Goal: Task Accomplishment & Management: Use online tool/utility

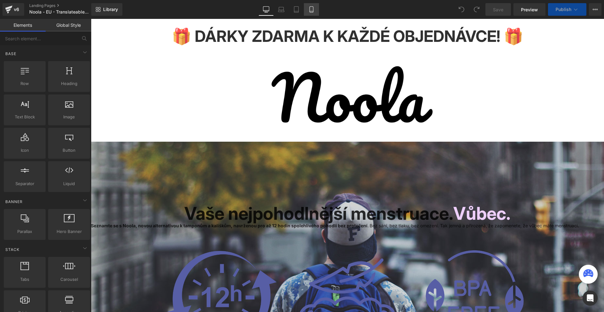
click at [312, 13] on link "Mobile" at bounding box center [311, 9] width 15 height 13
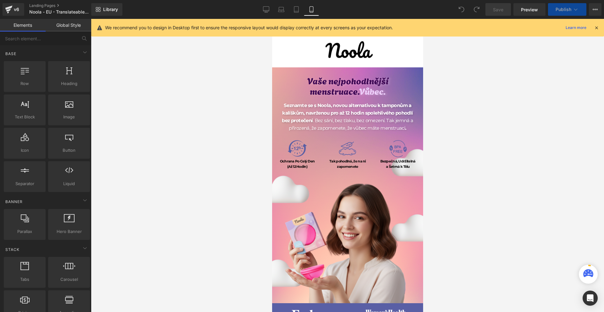
click at [598, 29] on icon at bounding box center [596, 28] width 6 height 6
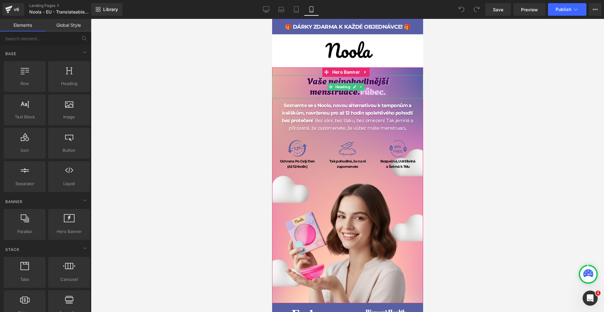
click at [391, 87] on h1 "Vaše nejpohodlnější menstruace. Vůbec." at bounding box center [347, 85] width 151 height 21
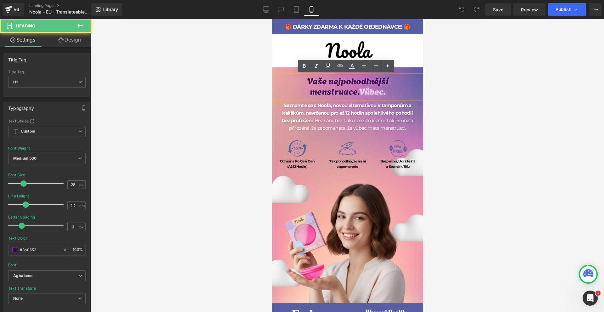
click at [362, 83] on span "Vaše nejpohodlnější menstruace." at bounding box center [347, 86] width 81 height 24
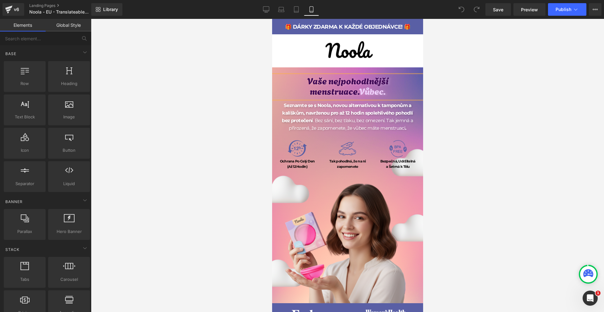
click at [475, 101] on div at bounding box center [347, 165] width 513 height 293
click at [345, 88] on span "Heading" at bounding box center [342, 87] width 17 height 8
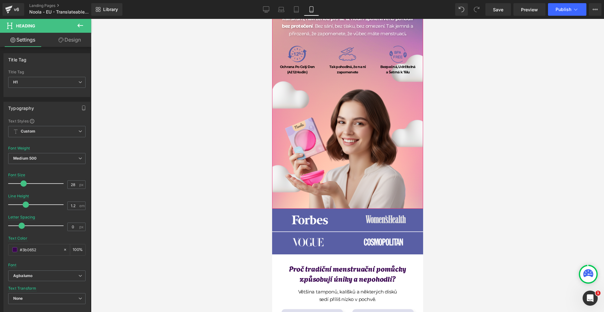
scroll to position [157, 0]
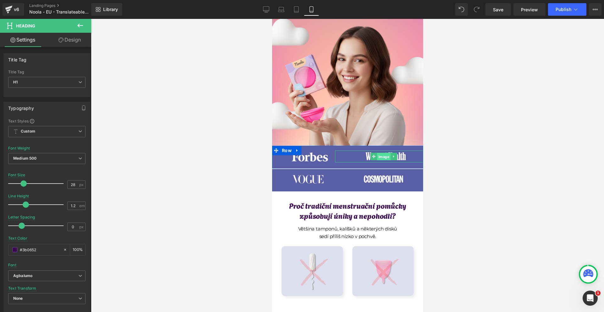
click at [380, 155] on span "Image" at bounding box center [384, 157] width 14 height 8
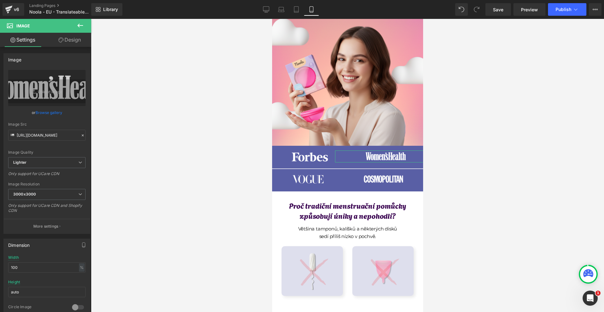
click at [63, 38] on link "Design" at bounding box center [70, 40] width 46 height 14
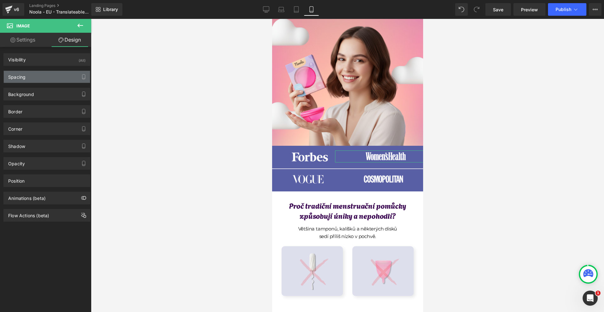
click at [32, 76] on div "Spacing" at bounding box center [47, 77] width 86 height 12
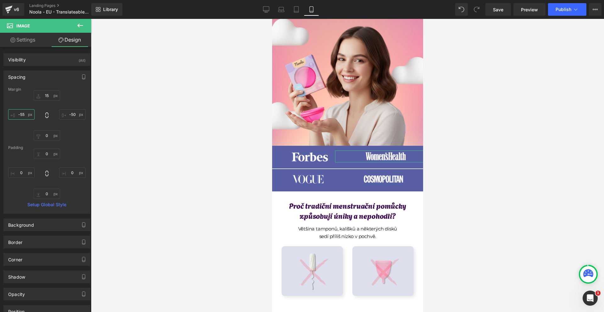
click at [31, 114] on input "-55" at bounding box center [21, 114] width 26 height 10
click at [73, 114] on input "-50" at bounding box center [72, 114] width 26 height 10
type input "-40"
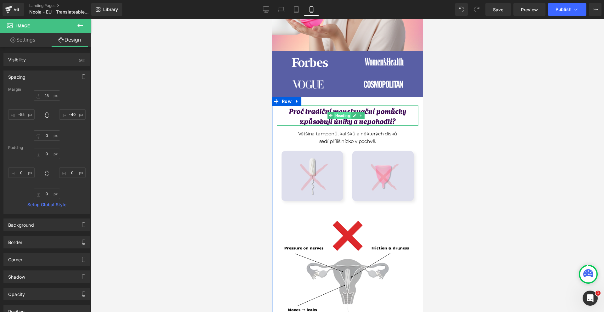
click at [348, 113] on span "Heading" at bounding box center [342, 116] width 17 height 8
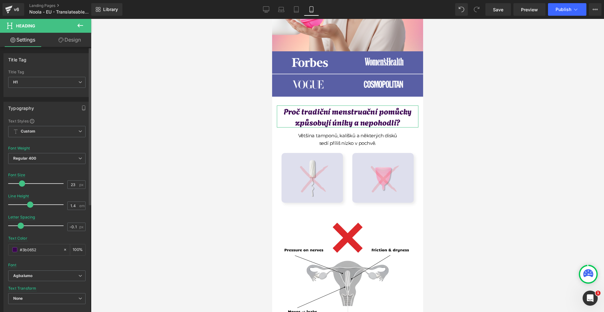
click at [22, 184] on span at bounding box center [22, 183] width 6 height 6
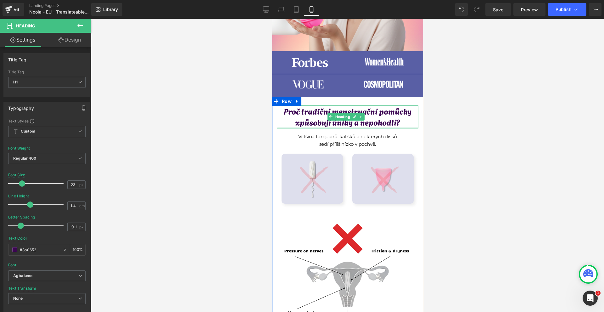
click at [346, 127] on div at bounding box center [346, 127] width 141 height 1
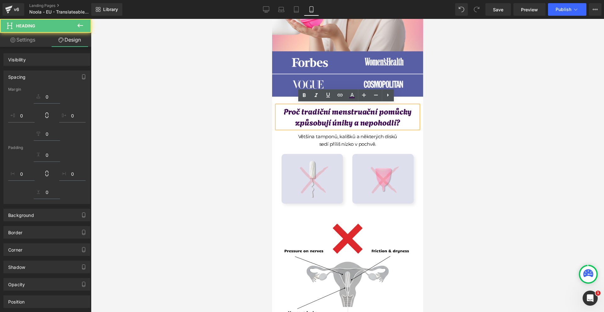
click at [478, 144] on div at bounding box center [347, 165] width 513 height 293
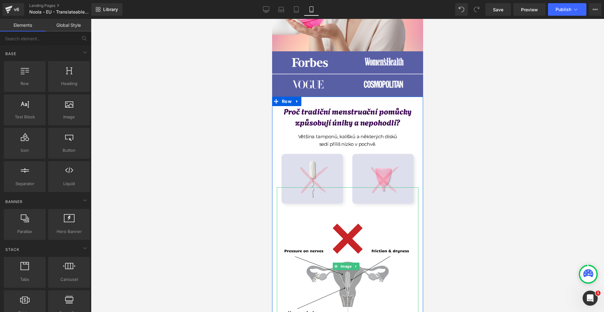
click at [362, 225] on img at bounding box center [346, 273] width 141 height 141
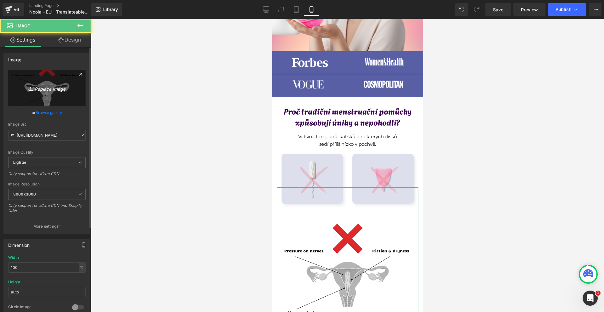
click at [38, 83] on link "Replace Image" at bounding box center [46, 88] width 77 height 36
type input "C:\fakepath\Írj be némi törzsszöveget (50).png"
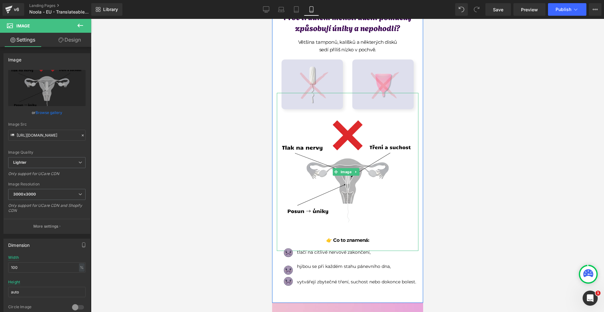
scroll to position [377, 0]
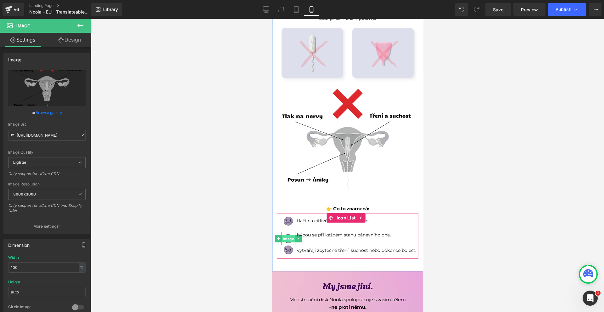
click at [286, 235] on span "Image" at bounding box center [288, 239] width 14 height 8
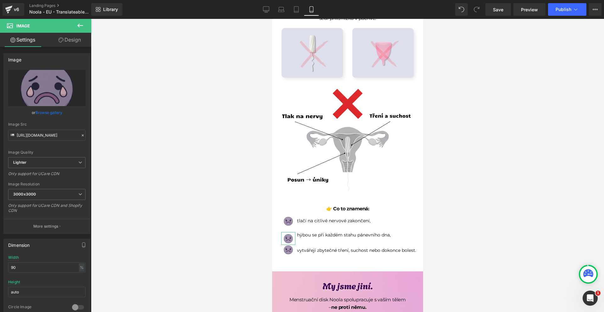
drag, startPoint x: 66, startPoint y: 39, endPoint x: 51, endPoint y: 75, distance: 39.5
click at [67, 39] on link "Design" at bounding box center [70, 40] width 46 height 14
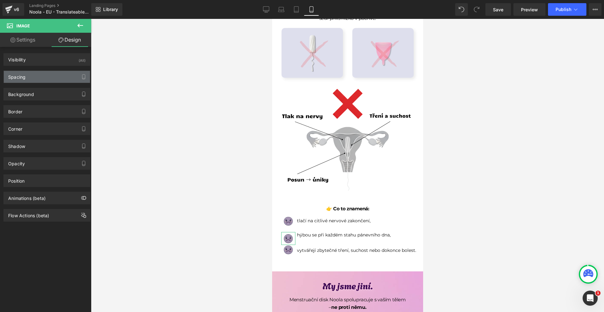
click at [51, 75] on div "Spacing" at bounding box center [47, 77] width 86 height 12
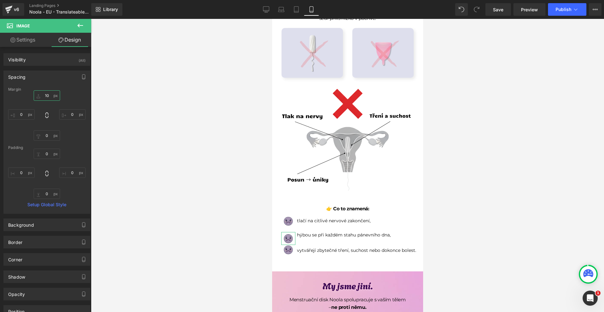
click at [50, 98] on input "text" at bounding box center [47, 95] width 26 height 10
type input "10"
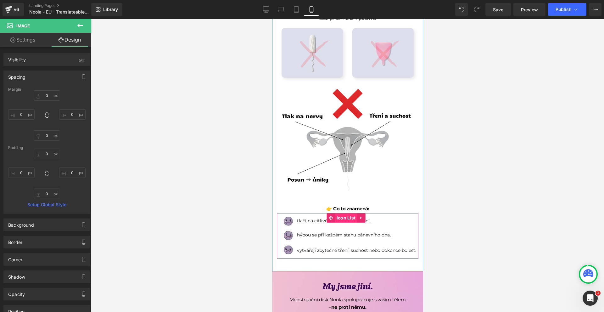
click at [339, 213] on span "Icon List" at bounding box center [346, 217] width 22 height 9
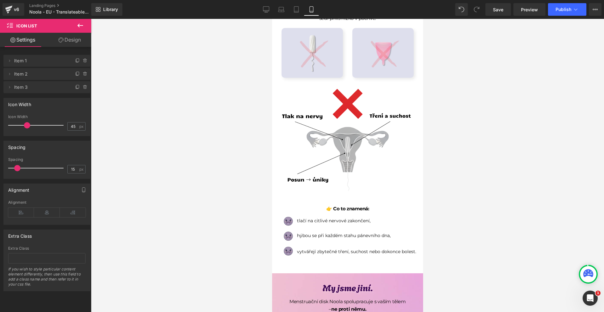
click at [17, 168] on span at bounding box center [17, 168] width 6 height 6
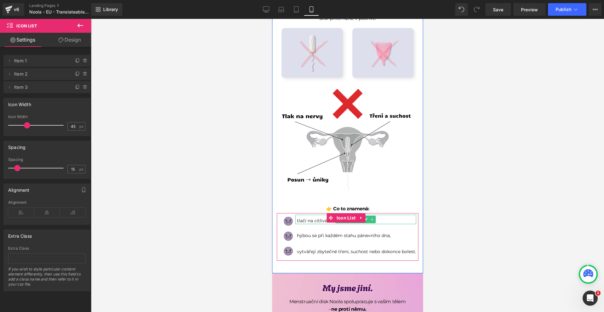
click at [301, 217] on p "tlačí na citlivé nervové zakončení," at bounding box center [355, 220] width 119 height 7
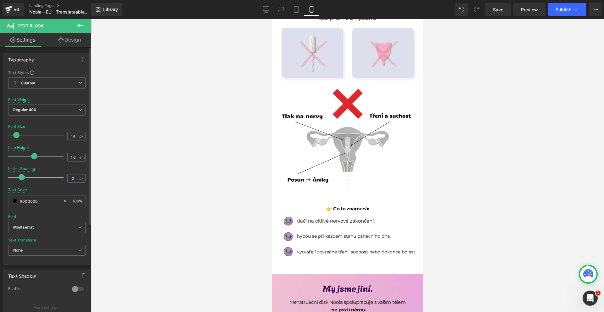
click at [15, 135] on span at bounding box center [16, 135] width 6 height 6
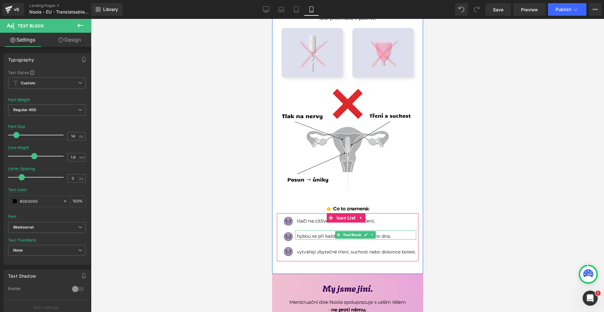
click at [309, 232] on p "hýbou se při každém stahu pánevního dna," at bounding box center [355, 235] width 119 height 7
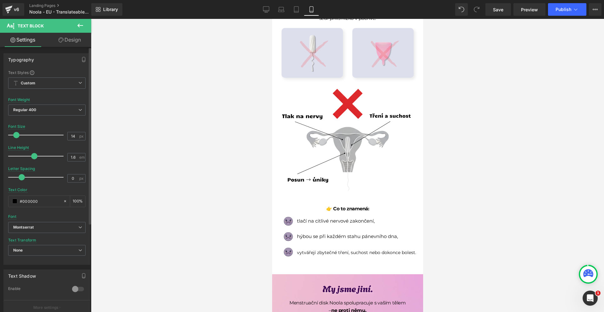
click at [16, 137] on span at bounding box center [16, 135] width 6 height 6
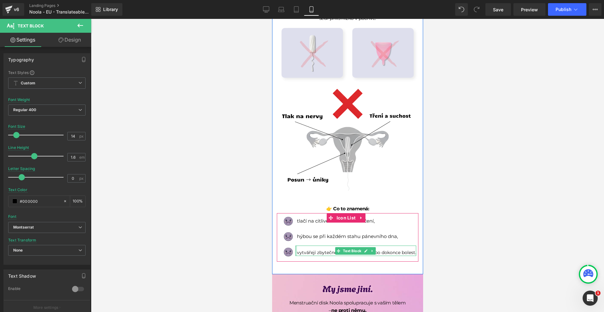
click at [295, 245] on div at bounding box center [296, 250] width 2 height 10
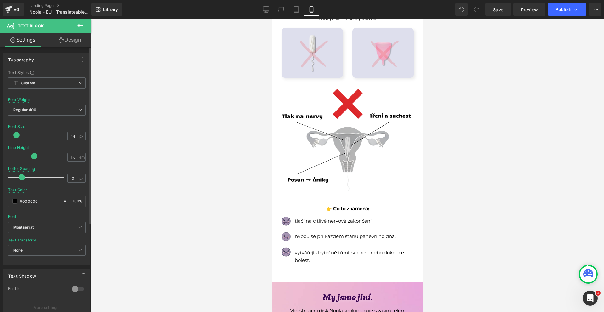
click at [14, 134] on span at bounding box center [16, 135] width 6 height 6
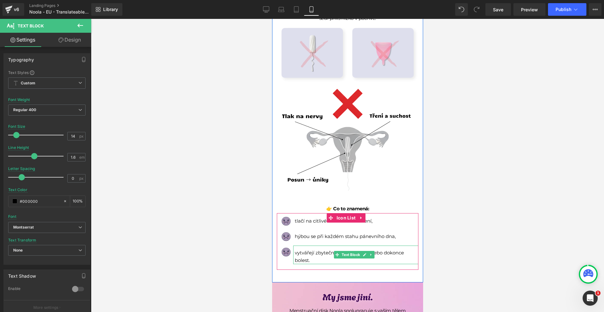
click at [399, 250] on p "vytvářejí zbytečné tření, suchost nebo dokonce bolest." at bounding box center [356, 256] width 124 height 15
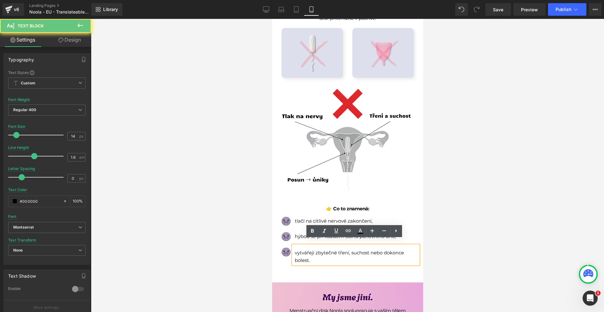
click at [385, 249] on p "vytvářejí zbytečné tření, suchost nebo dokonce bolest." at bounding box center [356, 256] width 124 height 15
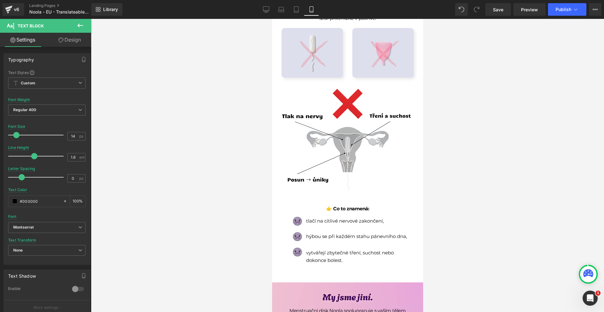
click at [470, 239] on div at bounding box center [347, 165] width 513 height 293
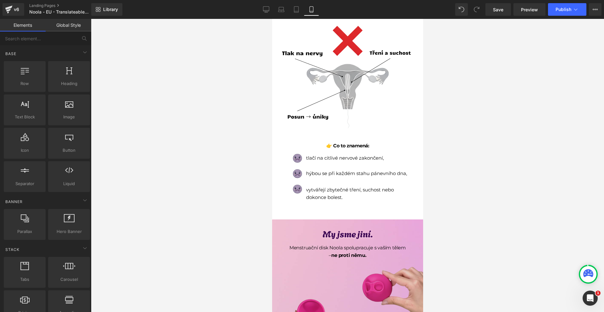
scroll to position [534, 0]
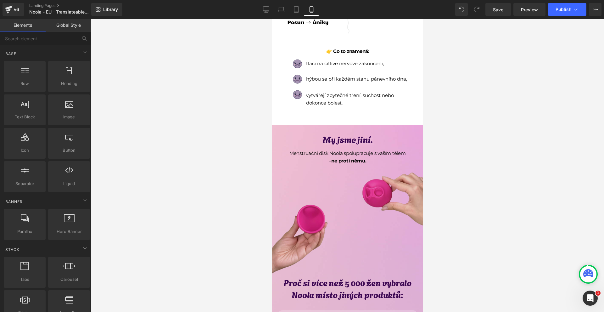
click at [337, 138] on div "Image" at bounding box center [347, 215] width 154 height 154
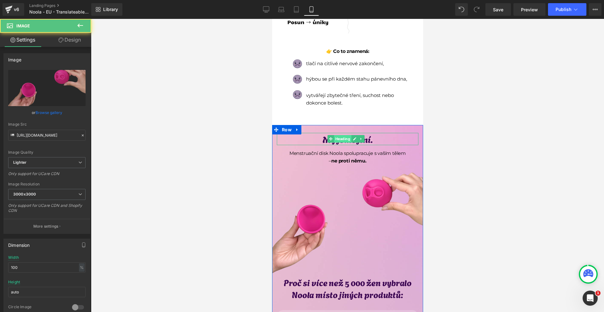
click at [339, 135] on span "Heading" at bounding box center [342, 139] width 17 height 8
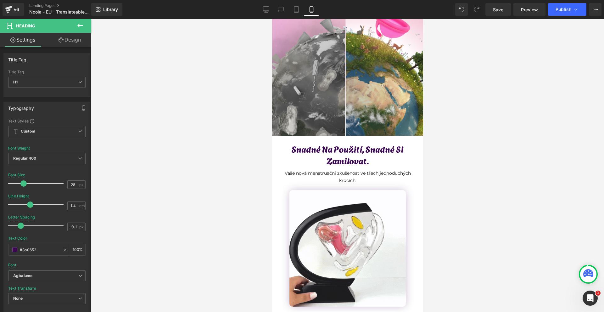
scroll to position [1289, 0]
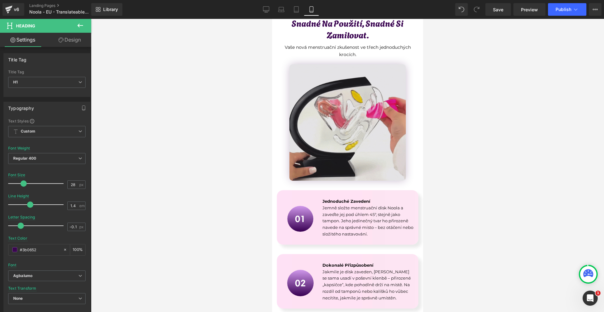
click at [358, 136] on img at bounding box center [347, 122] width 116 height 116
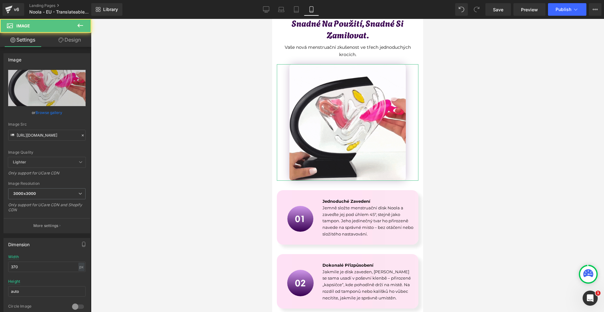
click at [71, 40] on link "Design" at bounding box center [70, 40] width 46 height 14
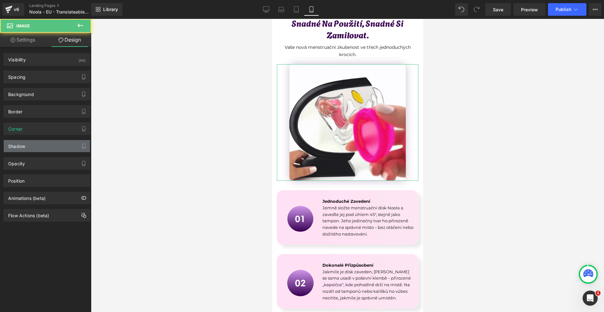
click at [28, 142] on div "Shadow" at bounding box center [47, 146] width 86 height 12
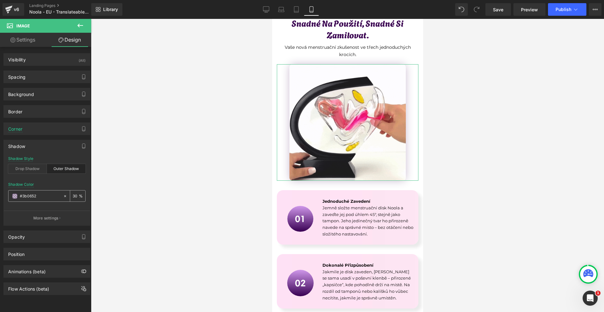
click at [74, 196] on input "number" at bounding box center [76, 195] width 6 height 7
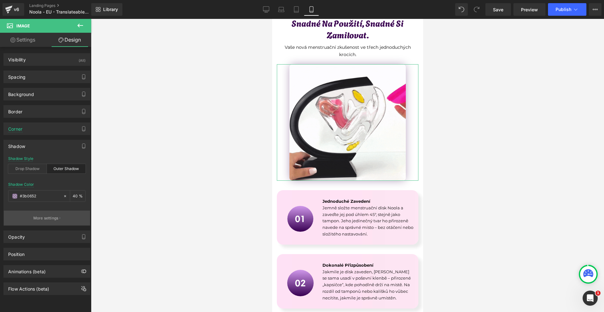
type input "40"
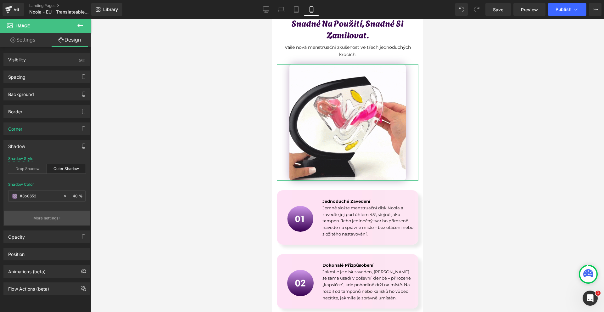
click at [29, 218] on button "More settings" at bounding box center [47, 217] width 86 height 15
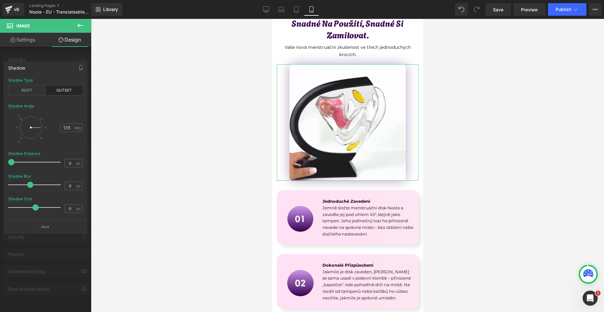
drag, startPoint x: 26, startPoint y: 183, endPoint x: 92, endPoint y: 174, distance: 66.4
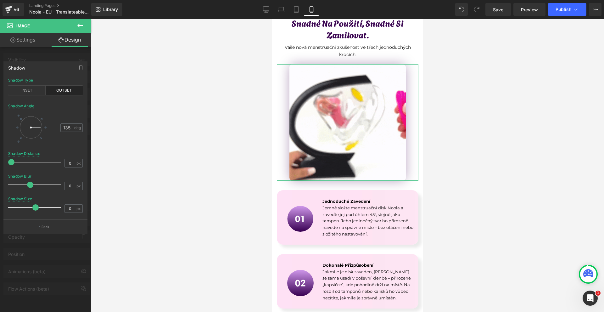
click at [30, 183] on span at bounding box center [30, 184] width 6 height 6
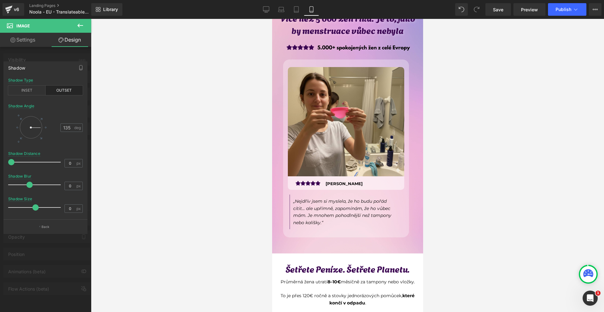
scroll to position [2043, 0]
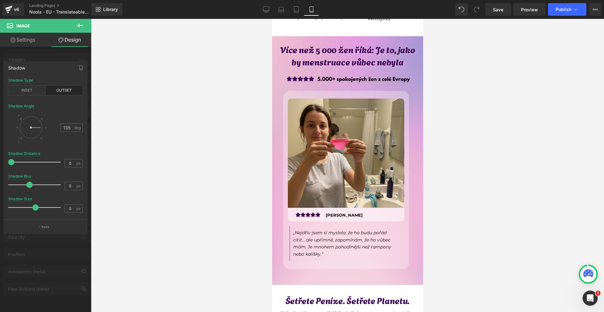
click at [449, 167] on div at bounding box center [347, 165] width 513 height 293
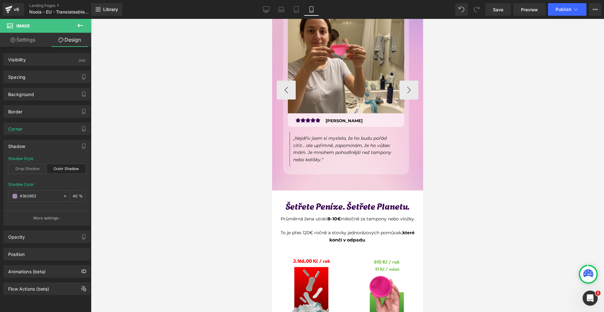
scroll to position [2264, 0]
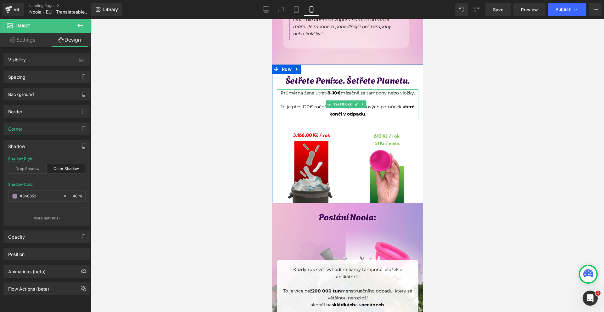
click at [338, 90] on strong "8–10€" at bounding box center [333, 93] width 13 height 6
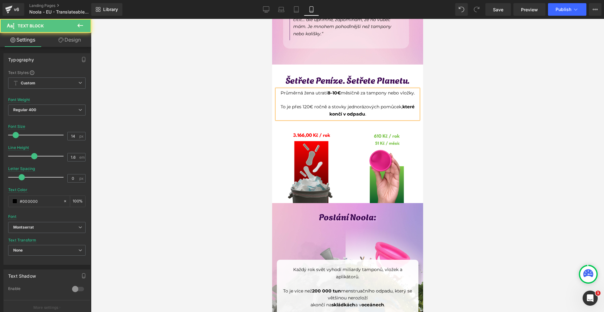
click at [472, 97] on div at bounding box center [347, 165] width 513 height 293
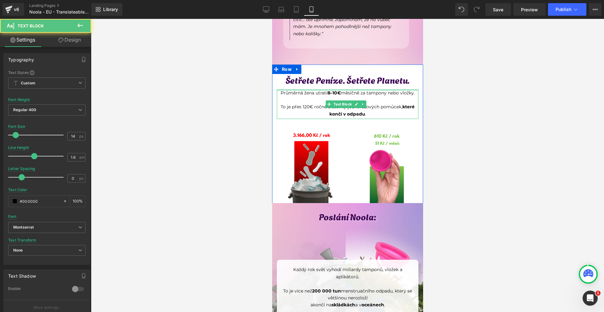
click at [296, 89] on p "Průměrná žena utratí 8–10€ měsíčně za tampony nebo vložky." at bounding box center [346, 92] width 141 height 7
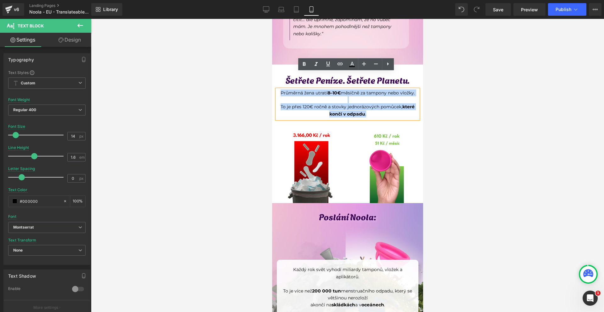
drag, startPoint x: 277, startPoint y: 75, endPoint x: 379, endPoint y: 102, distance: 105.8
click at [379, 102] on div "Průměrná žena utratí 8–10€ měsíčně za tampony nebo vložky. To je přes 120€ ročn…" at bounding box center [346, 104] width 141 height 30
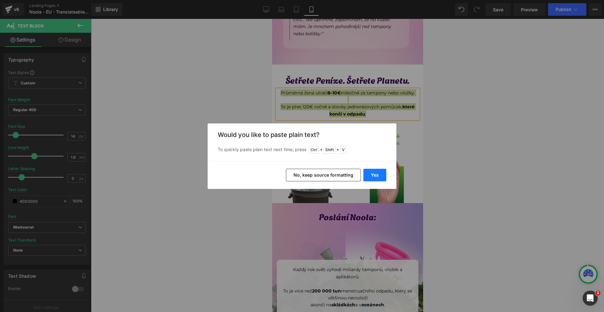
drag, startPoint x: 377, startPoint y: 174, endPoint x: 105, endPoint y: 156, distance: 272.6
click at [377, 174] on button "Yes" at bounding box center [374, 175] width 23 height 13
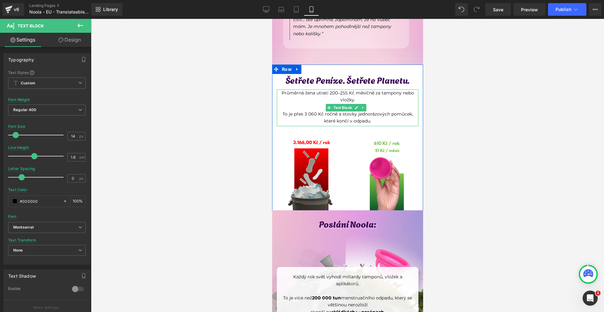
click at [296, 110] on p "To je přes 3 060 Kč ročně a stovky jednorázových pomůcek, které končí v odpadu." at bounding box center [346, 117] width 141 height 14
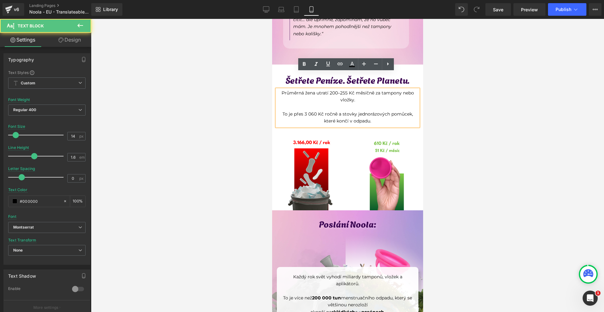
click at [307, 110] on p "To je přes 3 060 Kč ročně a stovky jednorázových pomůcek, které končí v odpadu." at bounding box center [346, 117] width 141 height 14
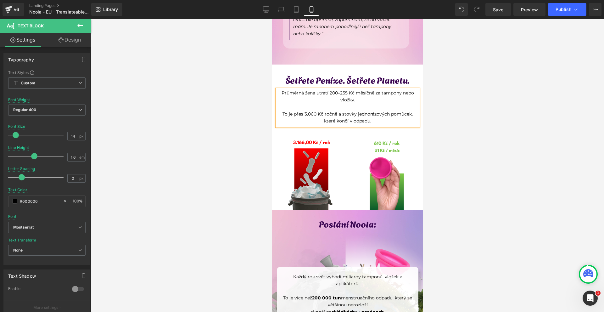
click at [316, 110] on p "To je přes 3.060 Kč ročně a stovky jednorázových pomůcek, které končí v odpadu." at bounding box center [346, 117] width 141 height 14
drag, startPoint x: 304, startPoint y: 97, endPoint x: 317, endPoint y: 97, distance: 13.2
click at [317, 110] on p "To je přes 3.060 Kč ročně a stovky jednorázových pomůcek, které končí v odpadu." at bounding box center [346, 117] width 141 height 14
click at [303, 61] on icon at bounding box center [304, 64] width 8 height 8
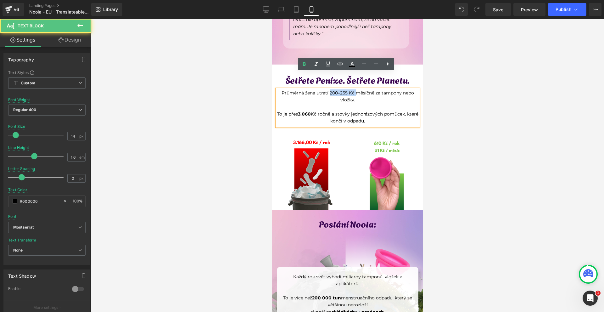
drag, startPoint x: 327, startPoint y: 75, endPoint x: 353, endPoint y: 77, distance: 26.2
click at [353, 89] on p "Průměrná žena utratí 200–255 Kč měsíčně za tampony nebo vložky." at bounding box center [346, 96] width 141 height 14
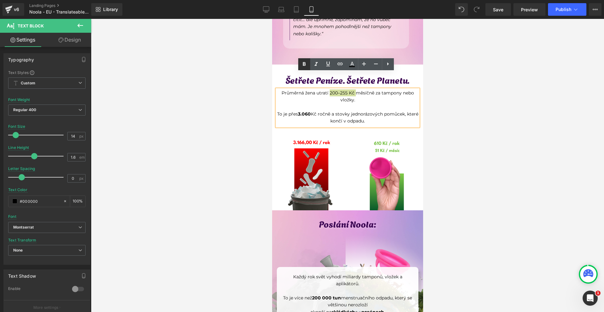
click at [307, 62] on icon at bounding box center [304, 64] width 8 height 8
click at [447, 92] on div at bounding box center [347, 165] width 513 height 293
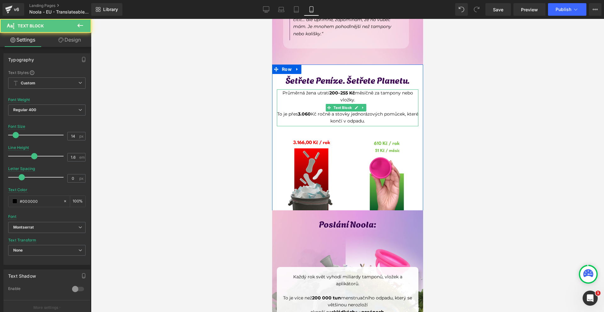
click at [388, 89] on p "Průměrná žena utratí 200–255 Kč měsíčně za tampony nebo vložky." at bounding box center [346, 96] width 141 height 14
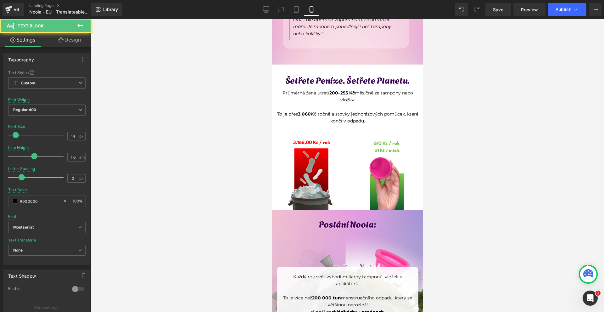
click at [70, 38] on link "Design" at bounding box center [70, 40] width 46 height 14
click at [0, 0] on div "Spacing" at bounding box center [0, 0] width 0 height 0
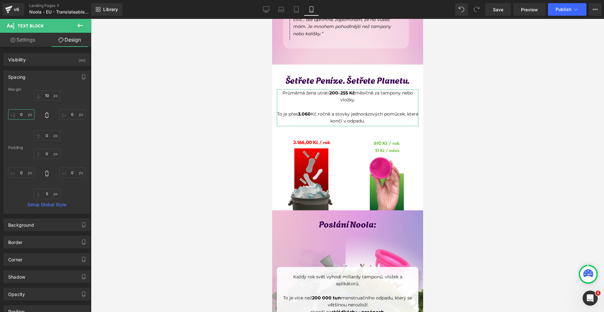
click at [30, 114] on input "0" at bounding box center [21, 114] width 26 height 10
type input "10"
click at [77, 112] on input "0" at bounding box center [72, 114] width 26 height 10
type input "10"
click at [52, 93] on input "10" at bounding box center [47, 95] width 26 height 10
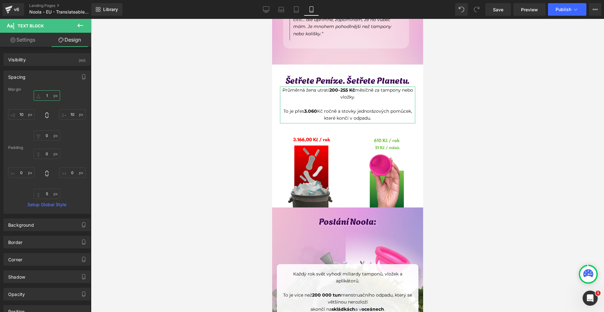
type input "15"
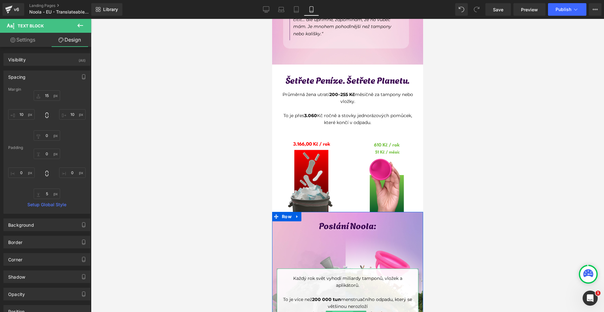
click at [338, 311] on span "Text Block" at bounding box center [342, 315] width 21 height 8
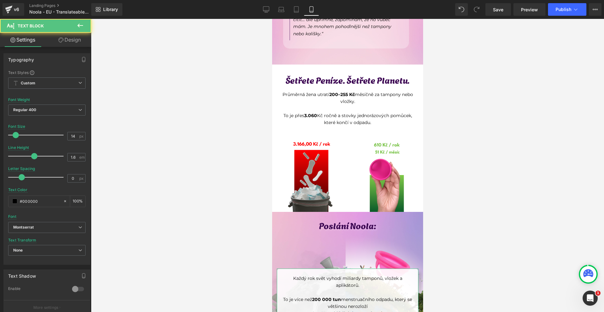
click at [67, 39] on link "Design" at bounding box center [70, 40] width 46 height 14
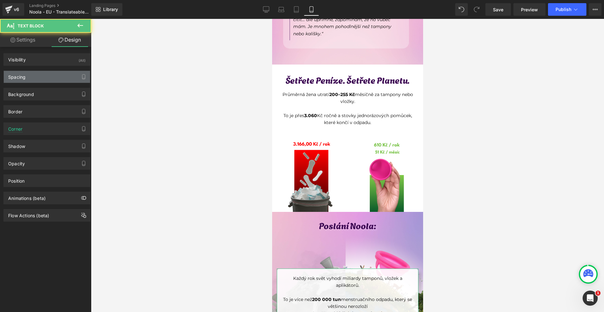
drag, startPoint x: 38, startPoint y: 71, endPoint x: 39, endPoint y: 80, distance: 9.1
click at [37, 71] on div "Spacing [GEOGRAPHIC_DATA] [GEOGRAPHIC_DATA]" at bounding box center [47, 74] width 94 height 17
click at [39, 80] on div "Spacing" at bounding box center [47, 77] width 86 height 12
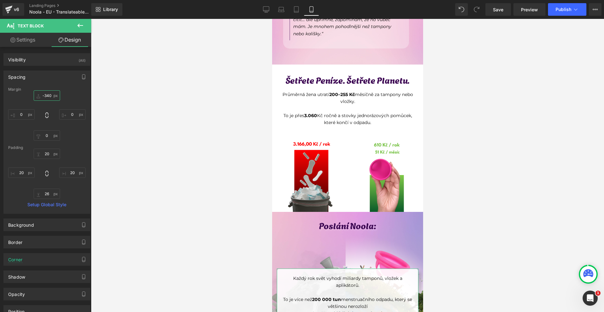
click at [50, 97] on input "text" at bounding box center [47, 95] width 26 height 10
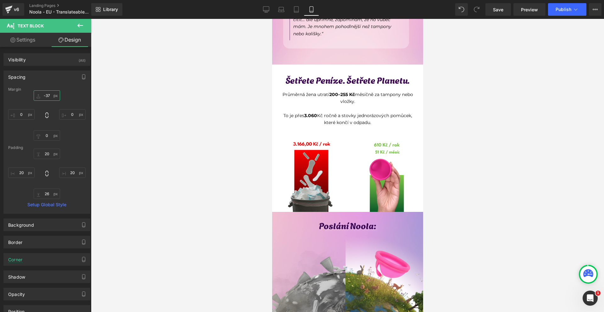
type input "-370"
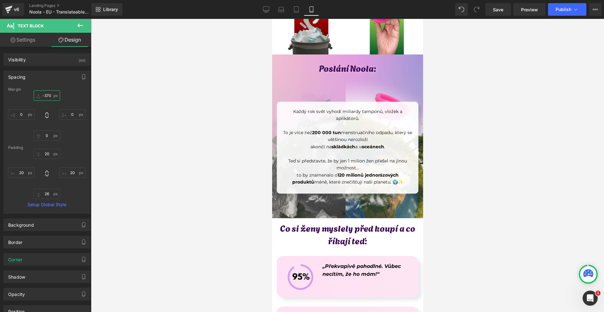
scroll to position [2546, 0]
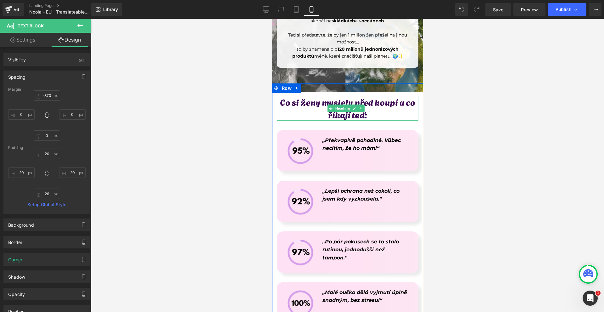
click at [404, 96] on h1 "Co si ženy myslely před koupí a co" at bounding box center [346, 102] width 141 height 12
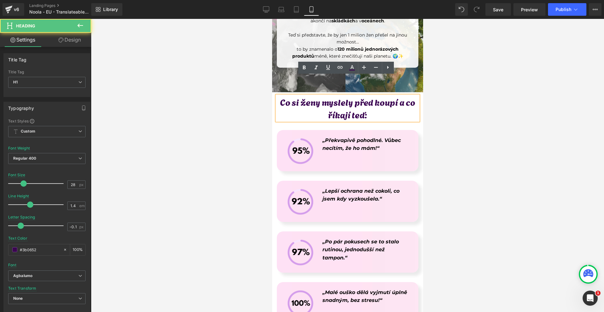
click at [403, 96] on h1 "Co si ženy myslely před koupí a co" at bounding box center [346, 102] width 141 height 12
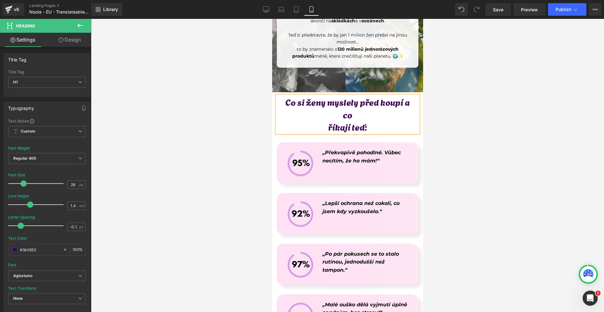
click at [450, 90] on div at bounding box center [347, 165] width 513 height 293
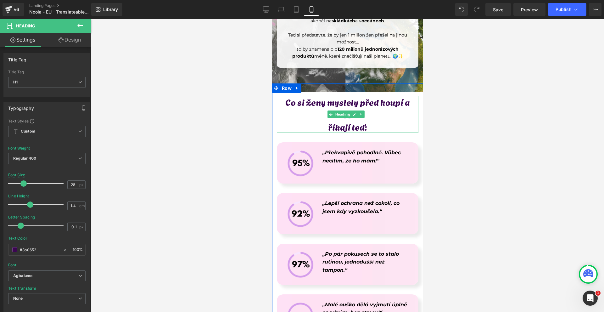
click at [323, 120] on h1 "říkají teď:" at bounding box center [346, 126] width 141 height 12
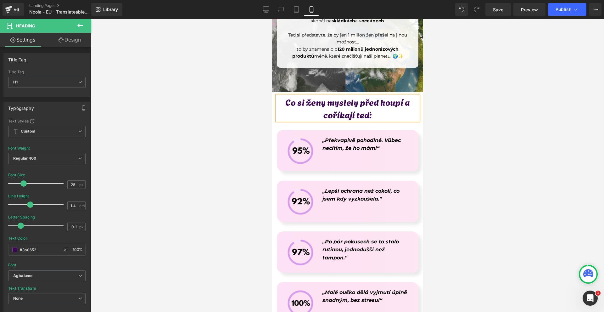
click at [466, 130] on div at bounding box center [347, 165] width 513 height 293
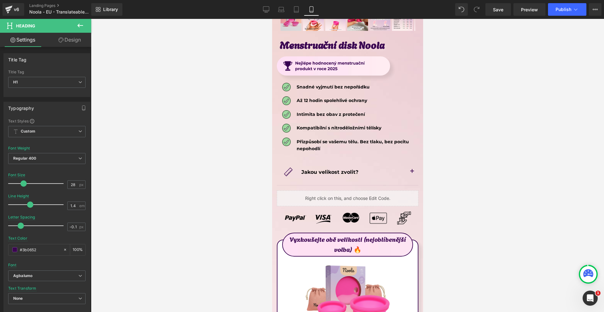
scroll to position [3364, 0]
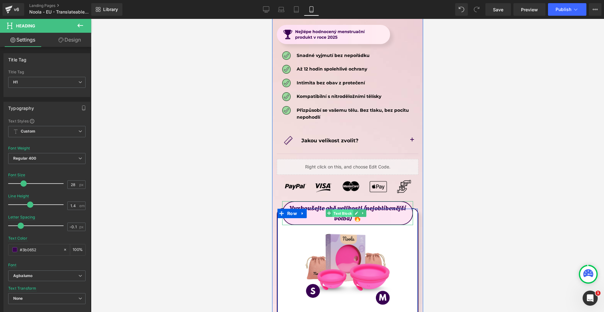
click at [346, 209] on span "Text Block" at bounding box center [342, 213] width 21 height 8
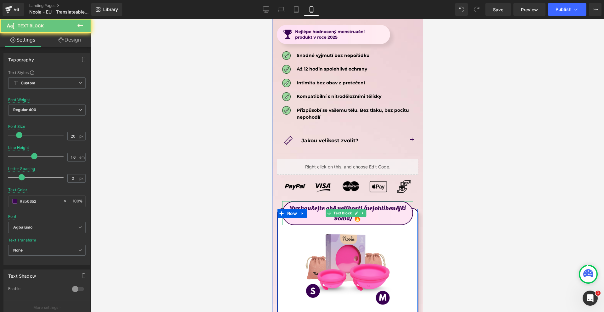
click at [362, 202] on p "Vyzkoušejte obě velikosti (nejoblíbenější volba) 🔥" at bounding box center [347, 212] width 130 height 20
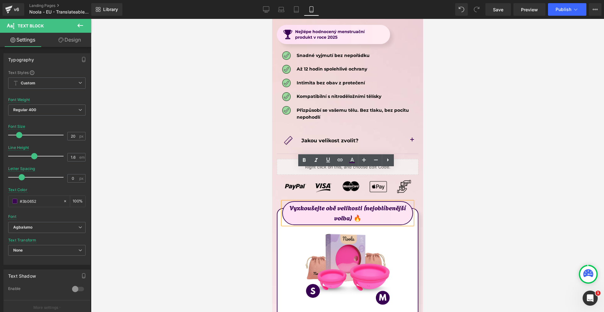
click at [361, 202] on p "Vyzkoušejte obě velikosti (nejoblíbenější volba) 🔥" at bounding box center [347, 212] width 130 height 20
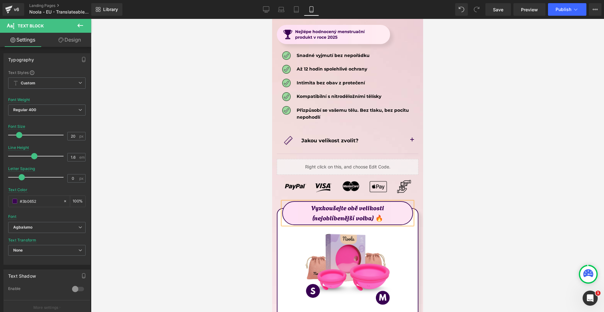
click at [483, 172] on div at bounding box center [347, 165] width 513 height 293
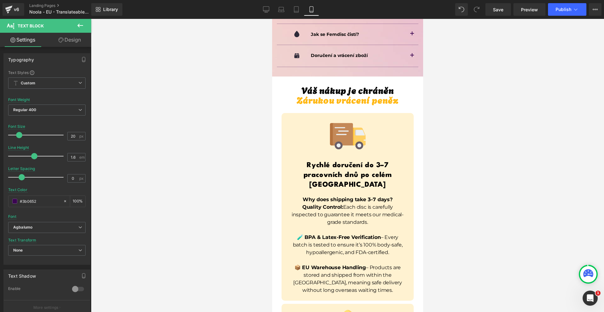
scroll to position [4433, 0]
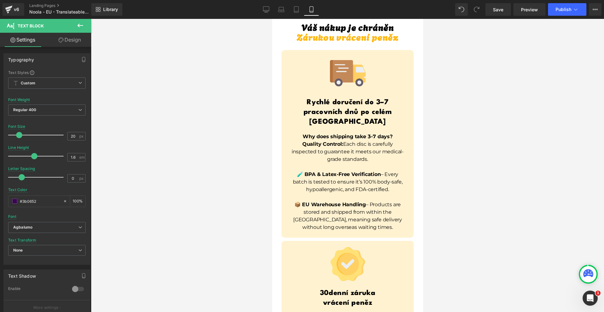
click at [376, 180] on div "Why does shipping take 3–7 days? Quality Control: Each disc is carefully inspec…" at bounding box center [347, 184] width 116 height 102
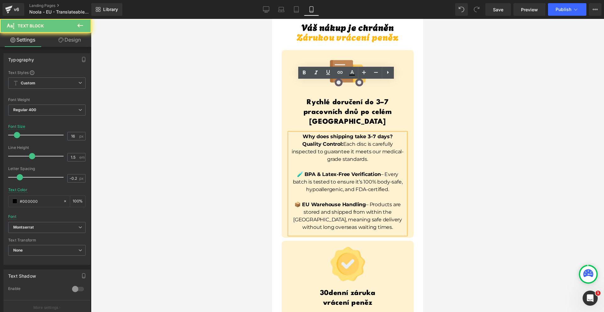
click at [369, 201] on p "📦 EU Warehouse Handling – Products are stored and shipped from within the [GEOG…" at bounding box center [347, 216] width 116 height 30
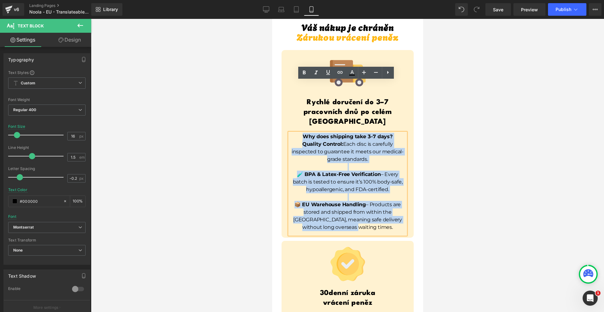
drag, startPoint x: 368, startPoint y: 175, endPoint x: 296, endPoint y: 84, distance: 115.9
click at [296, 133] on div "Why does shipping take 3–7 days? Quality Control: Each disc is carefully inspec…" at bounding box center [347, 184] width 116 height 102
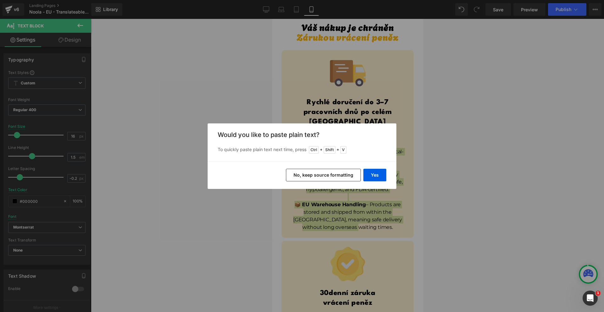
click at [343, 172] on button "No, keep source formatting" at bounding box center [323, 175] width 75 height 13
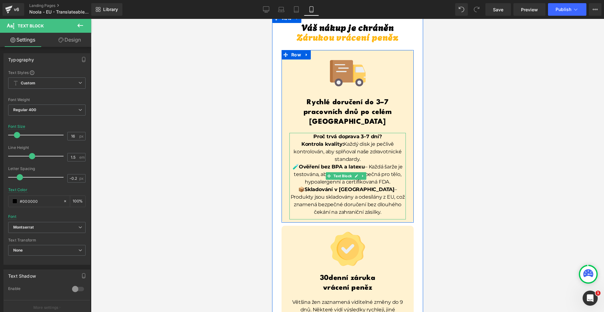
click at [368, 133] on p "Proč trvá doprava 3–7 dní? Kontrola kvality: Každý disk je pečlivě kontrolován,…" at bounding box center [347, 148] width 116 height 30
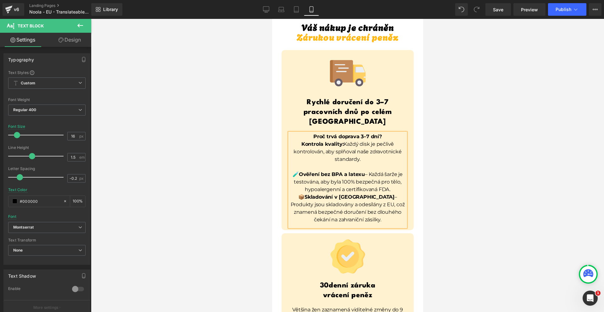
click at [394, 170] on p "🧪 Ověření bez BPA a latexu – Každá šarže je testována, aby byla 100% bezpečná p…" at bounding box center [347, 181] width 116 height 23
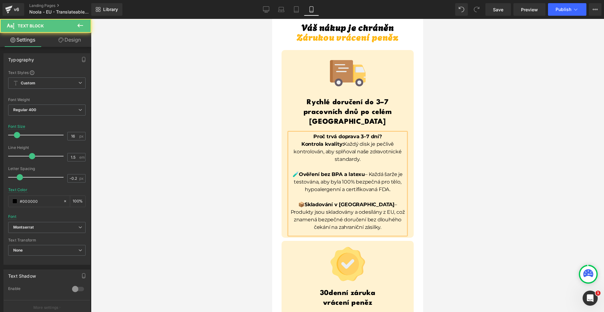
click at [460, 150] on div at bounding box center [347, 165] width 513 height 293
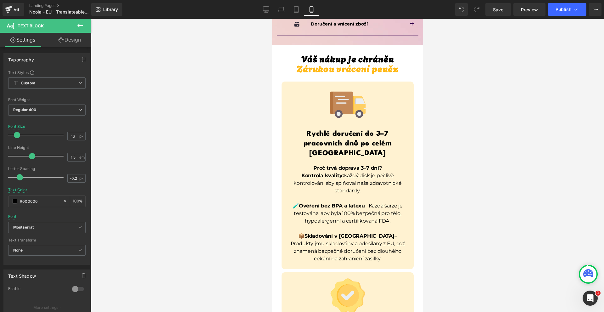
scroll to position [4370, 0]
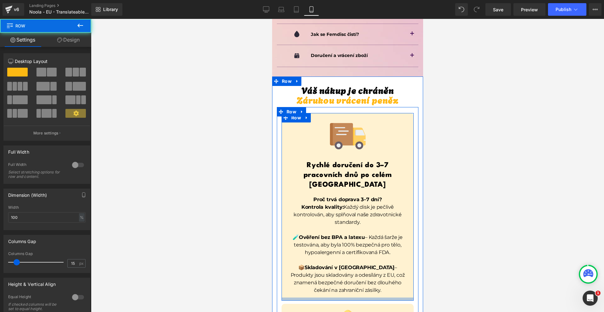
click at [369, 297] on div at bounding box center [347, 298] width 132 height 3
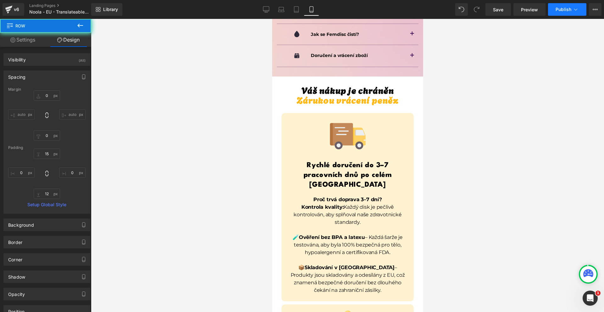
click at [556, 11] on span "Publish" at bounding box center [563, 9] width 16 height 5
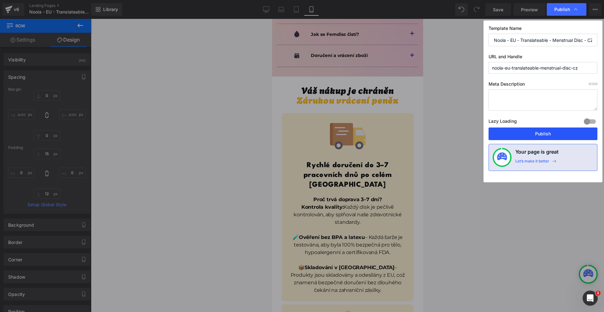
drag, startPoint x: 537, startPoint y: 131, endPoint x: 103, endPoint y: 194, distance: 438.7
click at [537, 131] on button "Publish" at bounding box center [542, 133] width 109 height 13
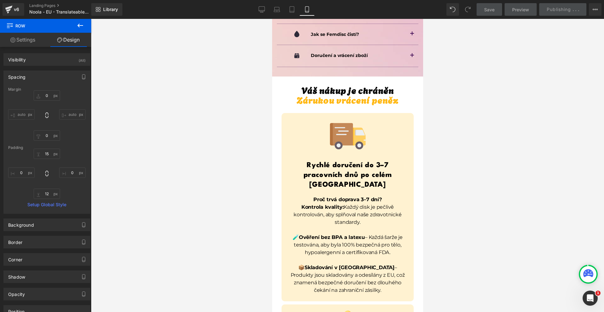
scroll to position [4056, 0]
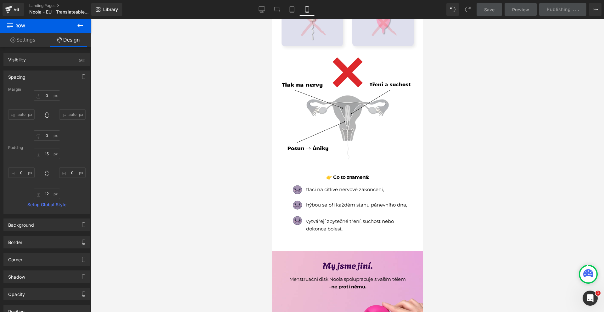
scroll to position [377, 0]
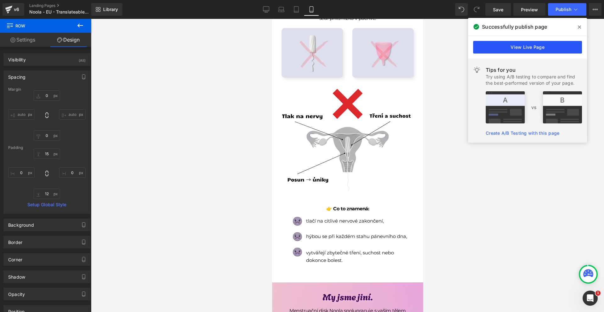
click at [526, 47] on link "View Live Page" at bounding box center [527, 47] width 109 height 13
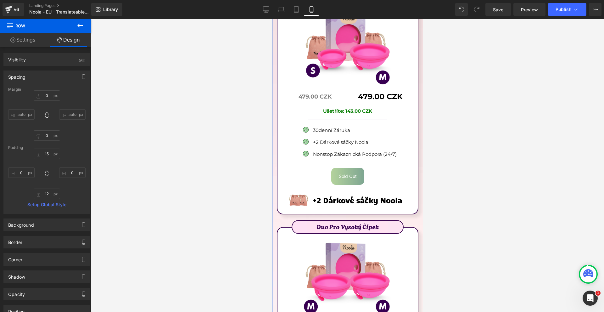
scroll to position [3490, 0]
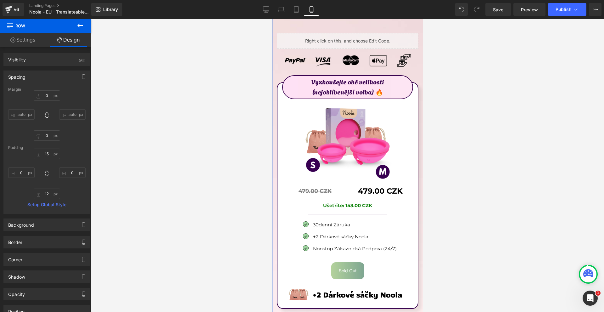
click at [373, 185] on div "479.00 CZK Text Block" at bounding box center [380, 191] width 56 height 12
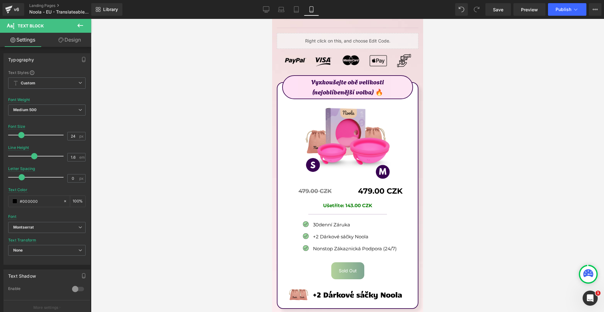
click at [61, 34] on link "Design" at bounding box center [70, 40] width 46 height 14
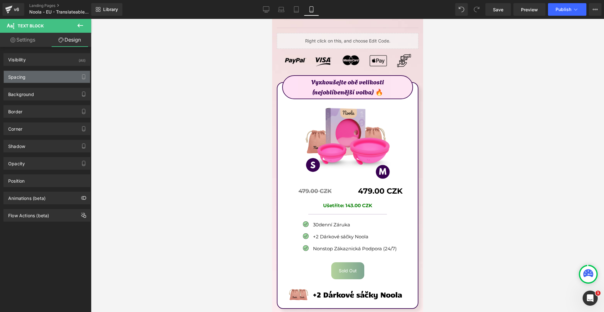
click at [36, 75] on div "Spacing" at bounding box center [47, 77] width 86 height 12
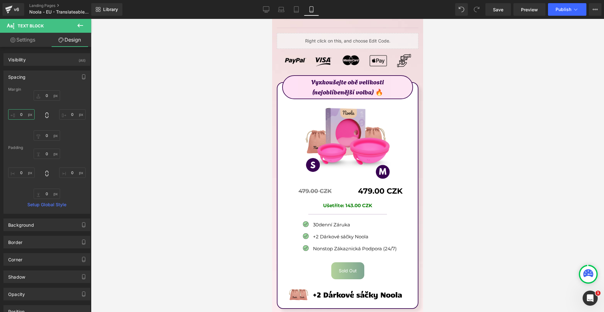
click at [24, 116] on input "0" at bounding box center [21, 114] width 26 height 10
type input "-20"
click at [70, 114] on input "0" at bounding box center [72, 114] width 26 height 10
type input "-20"
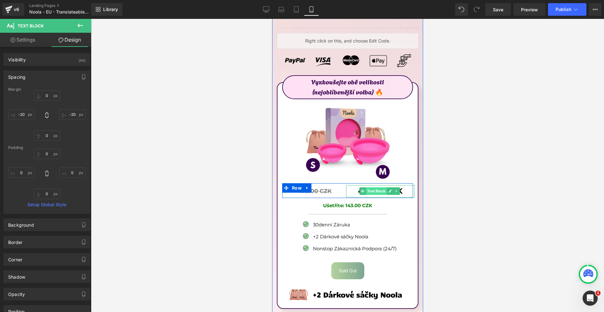
click at [377, 187] on span "Text Block" at bounding box center [375, 191] width 21 height 8
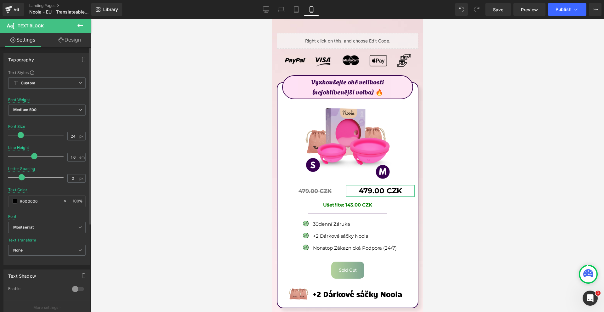
click at [21, 135] on span at bounding box center [21, 135] width 6 height 6
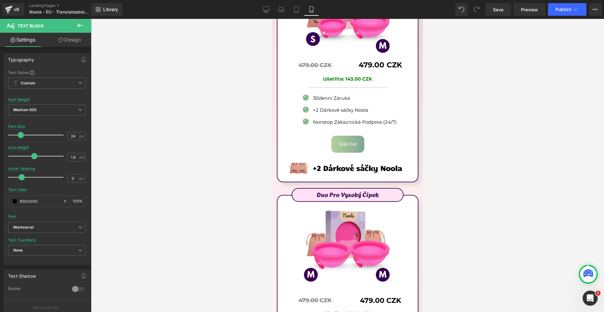
scroll to position [3710, 0]
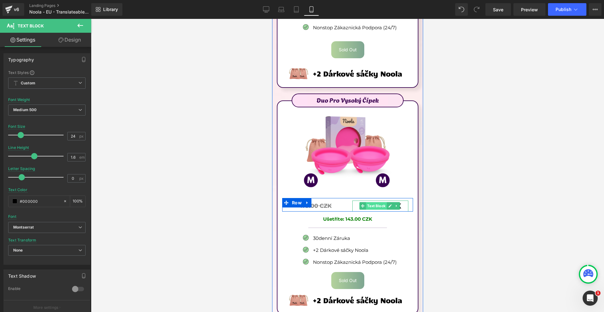
click at [374, 202] on span "Text Block" at bounding box center [375, 206] width 21 height 8
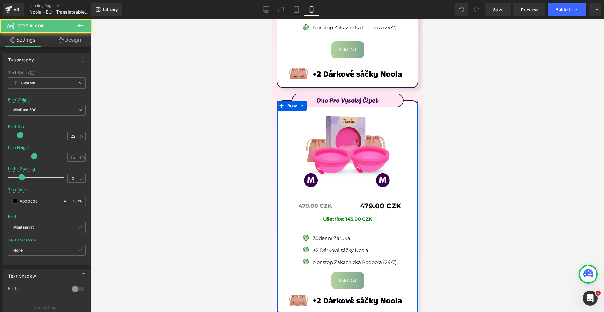
scroll to position [3553, 0]
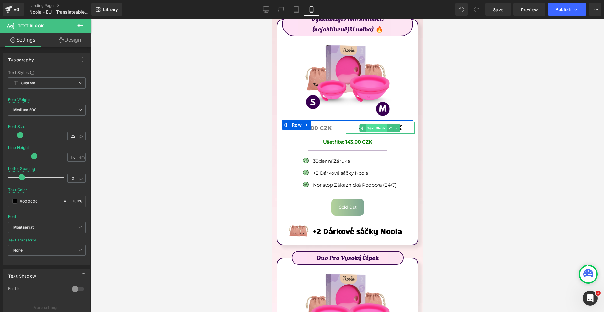
click at [374, 124] on span "Text Block" at bounding box center [375, 128] width 21 height 8
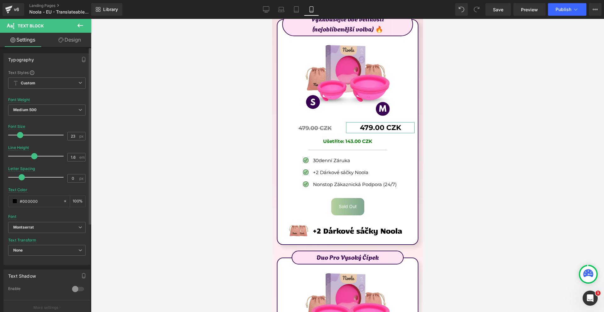
click at [21, 134] on span at bounding box center [20, 135] width 6 height 6
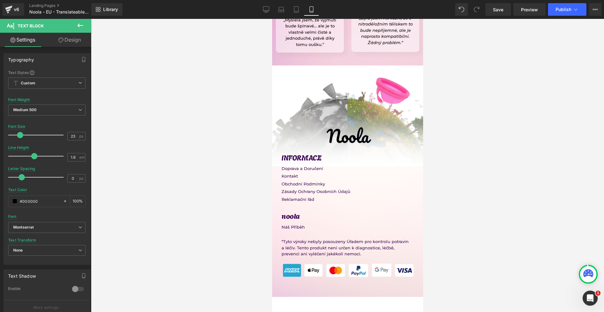
scroll to position [5467, 0]
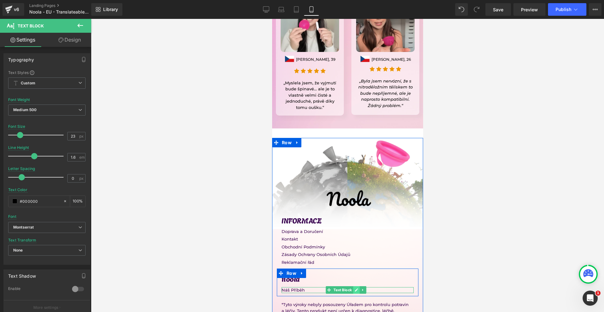
click at [354, 288] on icon at bounding box center [355, 290] width 3 height 4
click at [354, 287] on p "Náš Příběh" at bounding box center [347, 290] width 132 height 6
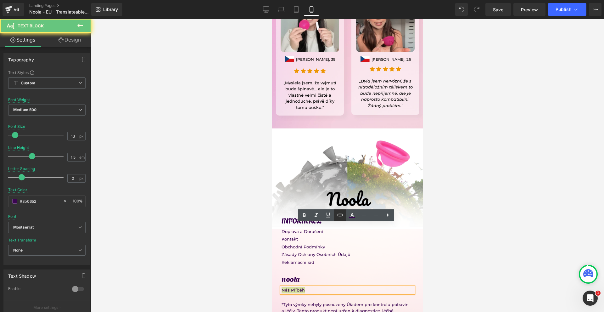
click at [342, 219] on link at bounding box center [340, 215] width 12 height 12
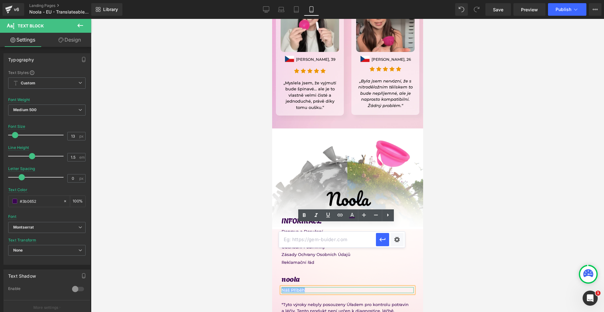
click at [321, 287] on p "Náš Příběh" at bounding box center [347, 290] width 132 height 6
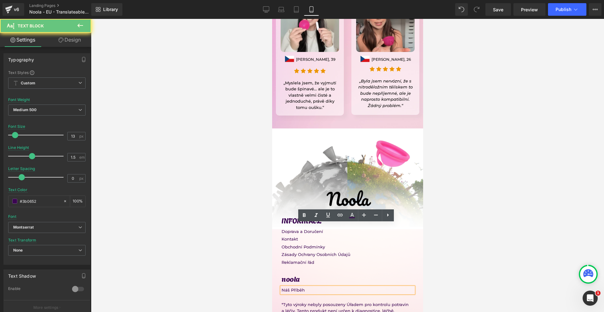
click at [343, 287] on p "Náš Příběh" at bounding box center [347, 290] width 132 height 6
click at [328, 215] on icon at bounding box center [328, 214] width 4 height 5
click at [355, 287] on p "Náš Příběh" at bounding box center [347, 290] width 132 height 6
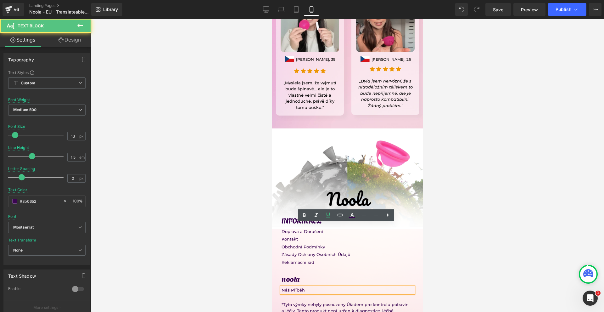
click at [446, 228] on div at bounding box center [347, 165] width 513 height 293
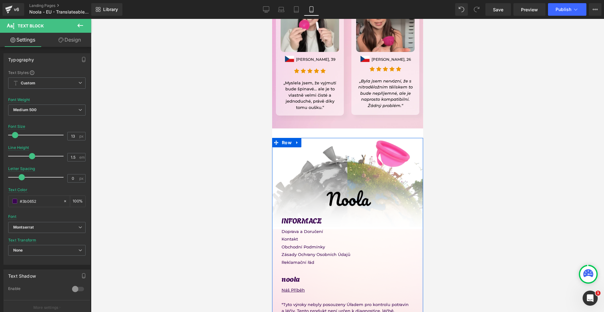
click at [314, 259] on p "Reklamační řád" at bounding box center [347, 262] width 132 height 6
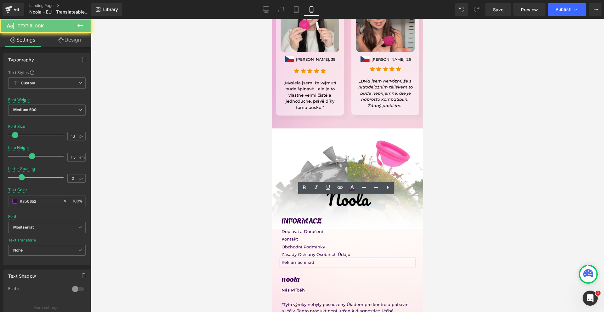
click at [314, 259] on p "Reklamační řád" at bounding box center [347, 262] width 132 height 6
click at [329, 188] on icon at bounding box center [328, 187] width 8 height 8
click at [284, 251] on div "Zásady Ochrany Osobních Údajů Text Block" at bounding box center [347, 254] width 132 height 6
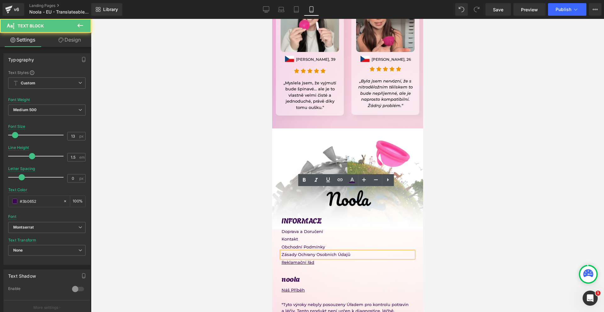
click at [284, 251] on p "Zásady Ochrany Osobních Údajů" at bounding box center [347, 254] width 132 height 6
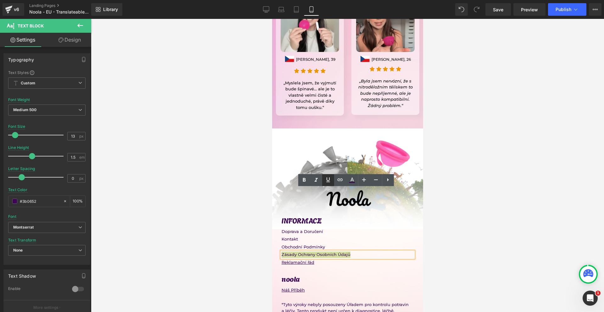
click at [325, 180] on icon at bounding box center [328, 180] width 8 height 8
click at [282, 244] on div at bounding box center [282, 247] width 2 height 6
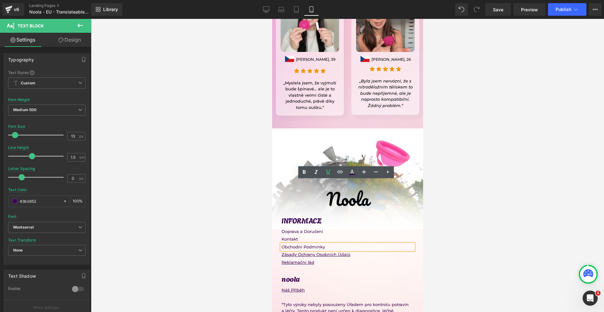
click at [283, 244] on p "Obchodní Podmínky" at bounding box center [347, 247] width 132 height 6
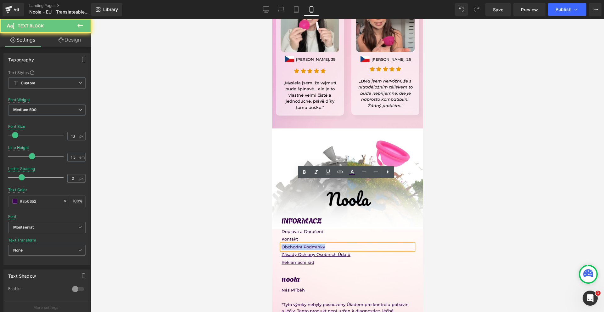
click at [283, 244] on p "Obchodní Podmínky" at bounding box center [347, 247] width 132 height 6
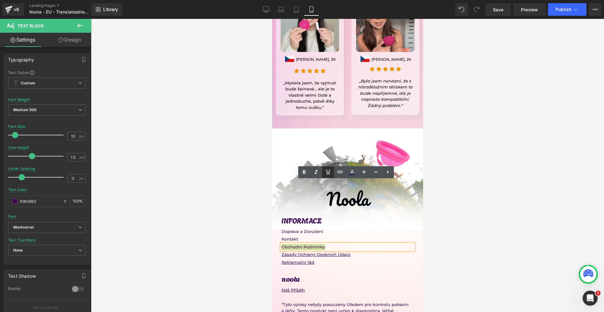
click at [327, 174] on icon at bounding box center [328, 172] width 8 height 8
click at [288, 241] on div at bounding box center [347, 242] width 132 height 2
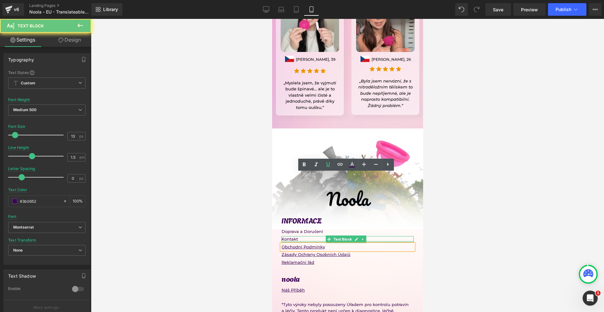
click at [288, 236] on p "Kontakt" at bounding box center [347, 239] width 132 height 6
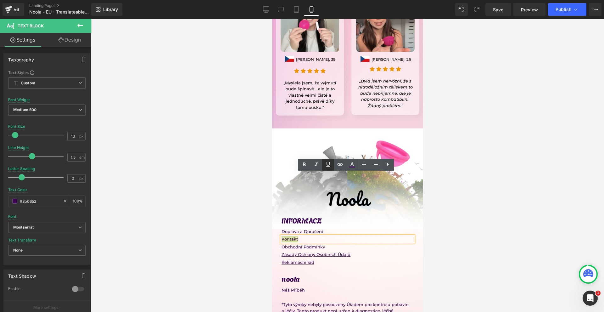
click at [329, 168] on link at bounding box center [328, 164] width 12 height 12
click at [285, 236] on div "Kontakt" at bounding box center [347, 239] width 132 height 6
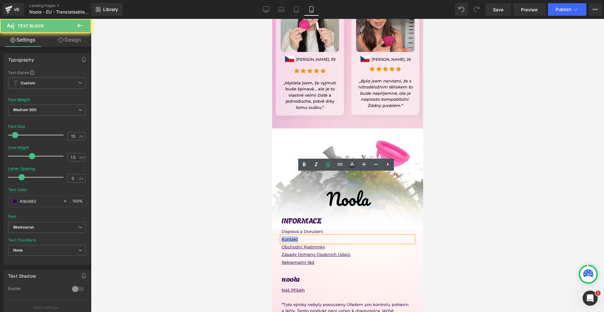
click at [285, 236] on div "Kontakt" at bounding box center [347, 239] width 132 height 6
click at [272, 19] on div at bounding box center [272, 19] width 0 height 0
click at [285, 228] on p "Doprava a Doručení" at bounding box center [347, 231] width 132 height 6
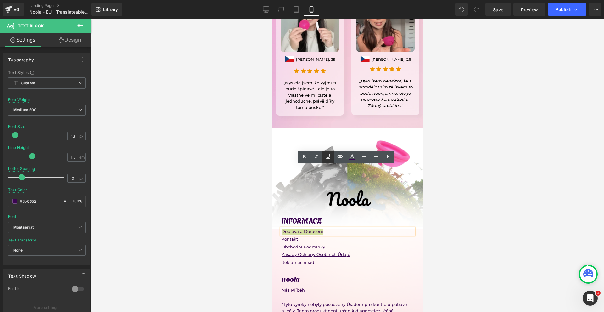
click at [324, 158] on icon at bounding box center [328, 156] width 8 height 8
click at [456, 180] on div at bounding box center [347, 165] width 513 height 293
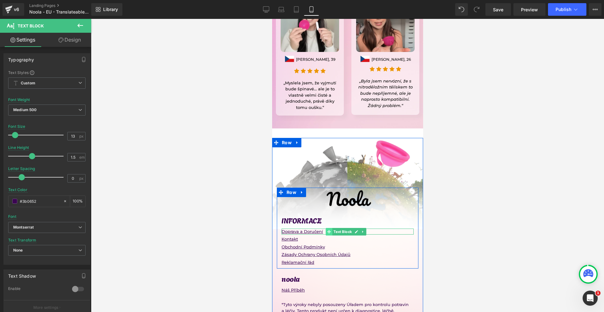
click at [328, 229] on icon at bounding box center [328, 230] width 3 height 3
click at [325, 228] on span at bounding box center [328, 232] width 7 height 8
click at [324, 228] on p "Doprava a Doručení" at bounding box center [347, 231] width 132 height 6
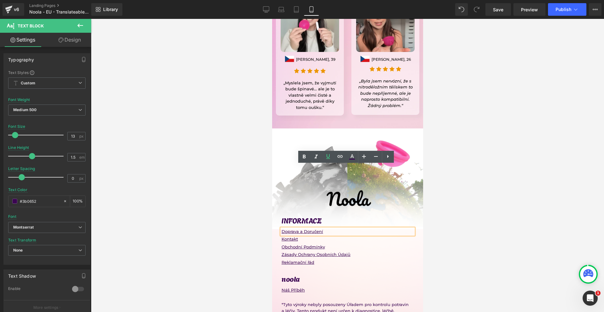
click at [470, 173] on div at bounding box center [347, 165] width 513 height 293
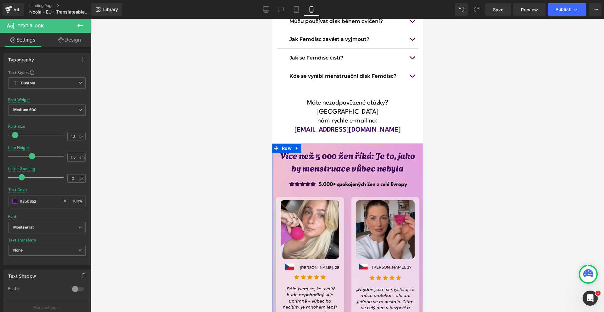
scroll to position [4933, 0]
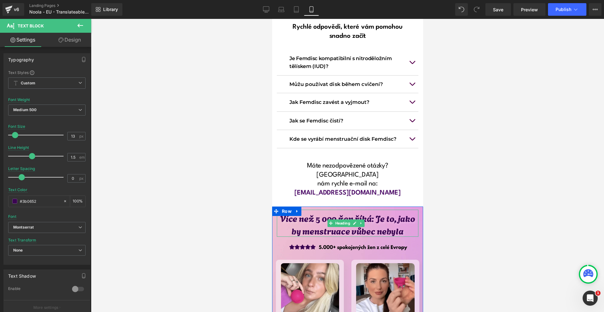
click at [344, 212] on h1 "Více než 5 000 žen říká: Je to, jako by menstruace vůbec nebyla" at bounding box center [346, 224] width 141 height 25
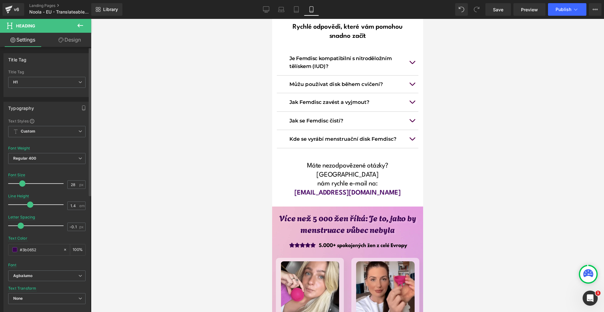
click at [24, 184] on span at bounding box center [22, 183] width 6 height 6
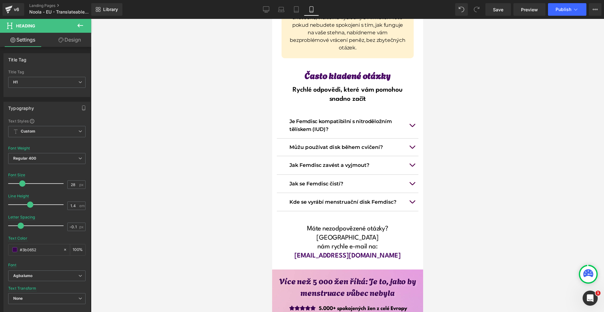
scroll to position [4807, 0]
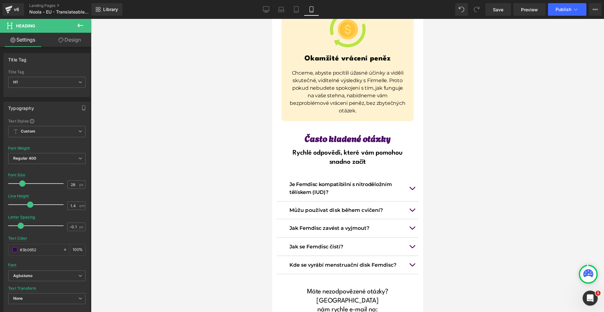
click at [408, 201] on button "button" at bounding box center [411, 210] width 13 height 18
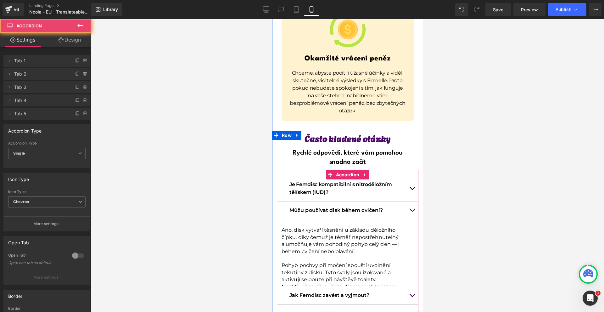
click at [407, 201] on button "button" at bounding box center [411, 210] width 13 height 18
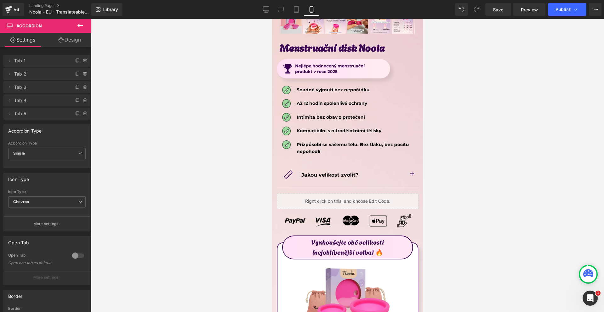
scroll to position [3455, 0]
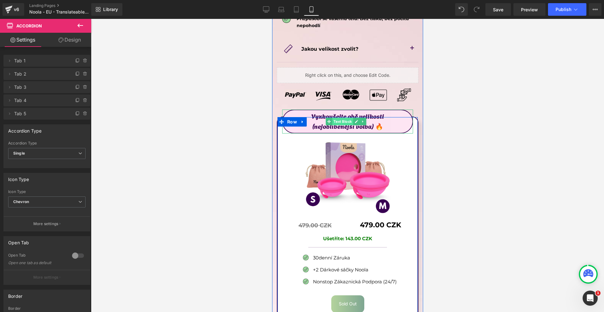
click at [343, 118] on span "Text Block" at bounding box center [342, 122] width 21 height 8
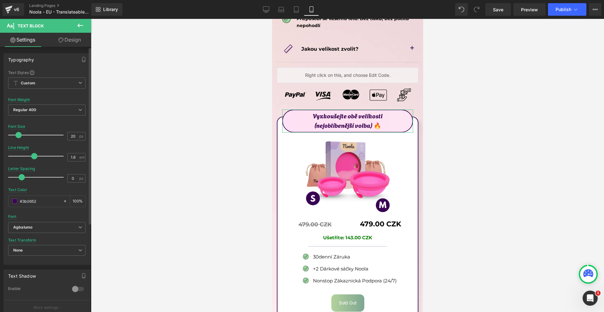
click at [18, 134] on span at bounding box center [18, 135] width 6 height 6
click at [565, 10] on span "Publish" at bounding box center [563, 9] width 16 height 5
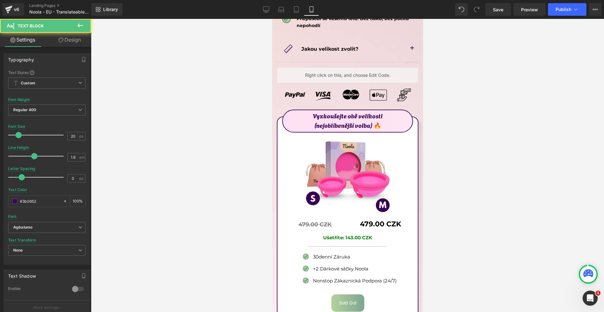
click at [384, 120] on p "(nejoblíbenější volba) 🔥" at bounding box center [347, 124] width 130 height 9
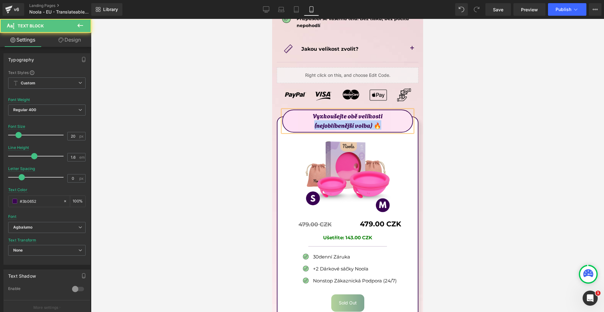
click at [384, 120] on p "(nejoblíbenější volba) 🔥" at bounding box center [347, 124] width 130 height 9
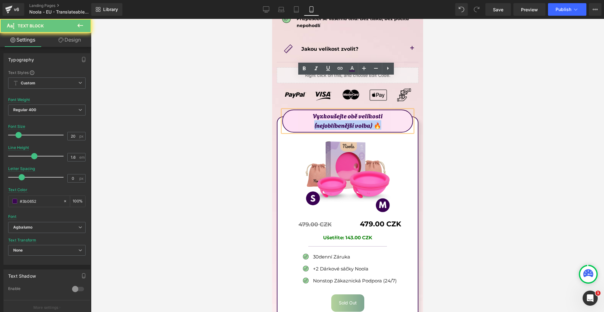
click at [384, 120] on p "(nejoblíbenější volba) 🔥" at bounding box center [347, 124] width 130 height 9
click at [305, 69] on icon at bounding box center [303, 69] width 3 height 4
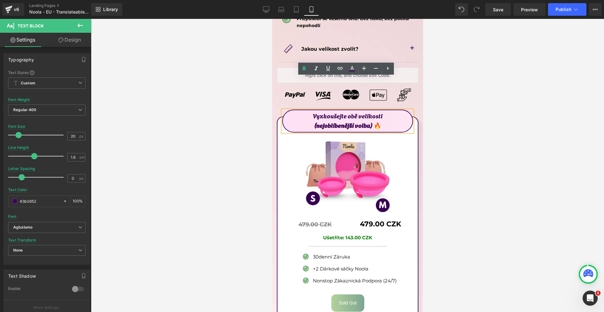
click at [307, 120] on p "(nejoblíbenější volba) 🔥" at bounding box center [347, 124] width 130 height 9
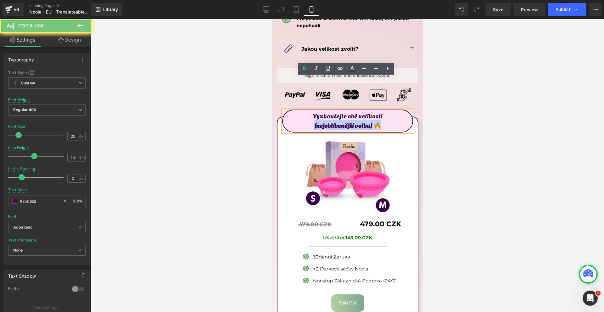
click at [307, 120] on p "(nejoblíbenější volba) 🔥" at bounding box center [347, 124] width 130 height 9
click at [302, 68] on icon at bounding box center [304, 69] width 8 height 8
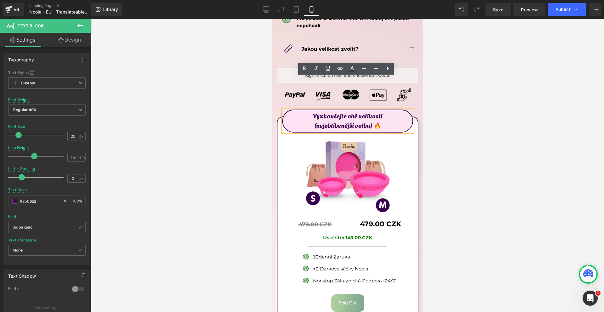
click at [308, 111] on p "Vyzkoušejte obě velikosti" at bounding box center [347, 115] width 130 height 9
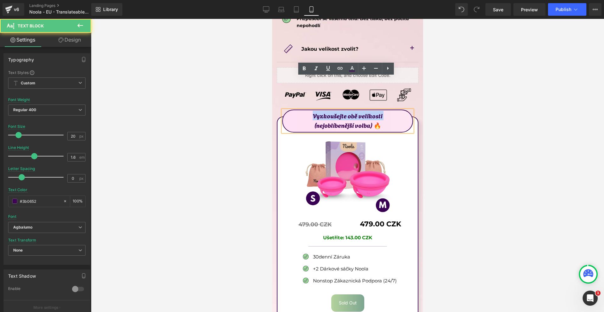
click at [308, 111] on p "Vyzkoušejte obě velikosti" at bounding box center [347, 115] width 130 height 9
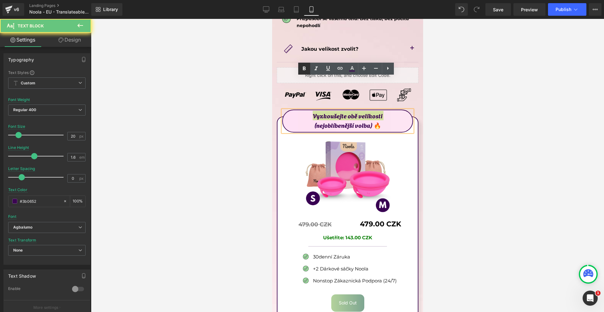
click at [306, 67] on icon at bounding box center [304, 69] width 8 height 8
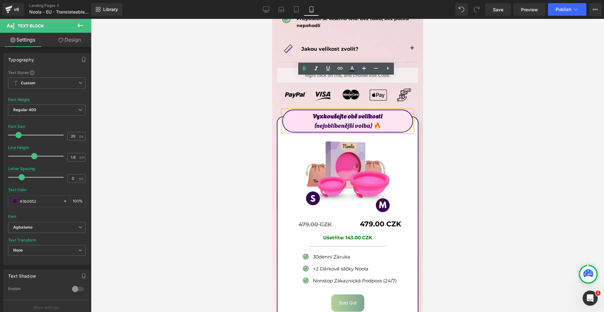
click at [498, 101] on div at bounding box center [347, 165] width 513 height 293
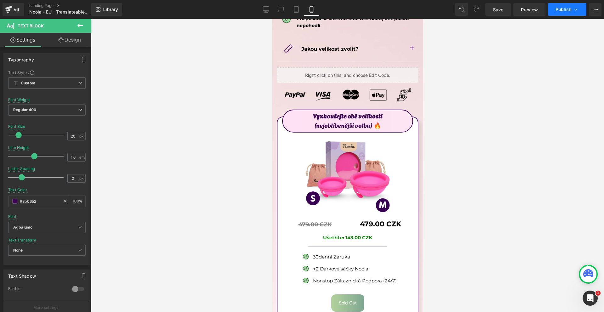
click at [562, 9] on span "Publish" at bounding box center [563, 9] width 16 height 5
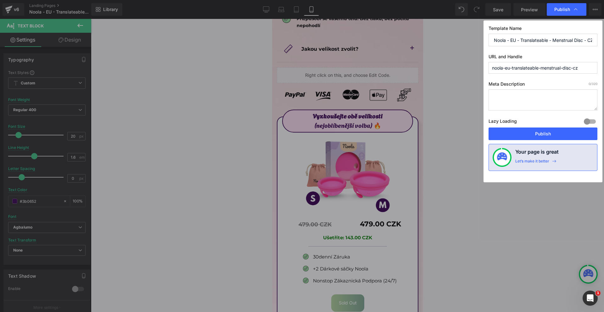
drag, startPoint x: 536, startPoint y: 131, endPoint x: 537, endPoint y: 105, distance: 25.8
click at [537, 108] on div "Template Name Noola - EU - Translateable - Menstrual Disc - CZ URL and Handle n…" at bounding box center [542, 101] width 119 height 162
click at [516, 35] on input "Noola - EU - Translateable - Menstrual Disc - CZ" at bounding box center [542, 40] width 109 height 13
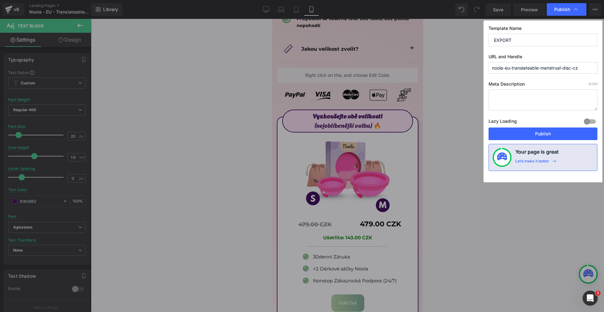
type input "EXPORT"
click at [520, 66] on input "noola-eu-translateable-menstrual-disc-cz" at bounding box center [542, 68] width 109 height 12
type input "exőport"
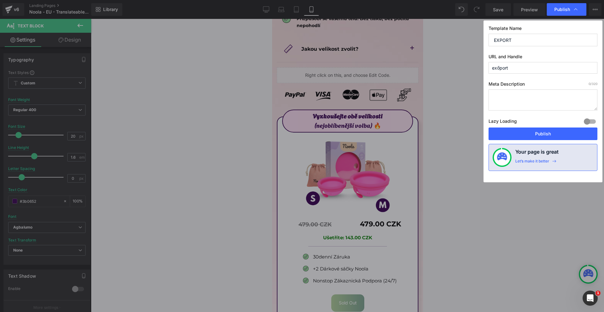
click at [518, 124] on div "Lazy Loading Build Upgrade plan to unlock" at bounding box center [542, 122] width 109 height 10
click at [518, 129] on button "Publish" at bounding box center [542, 133] width 109 height 13
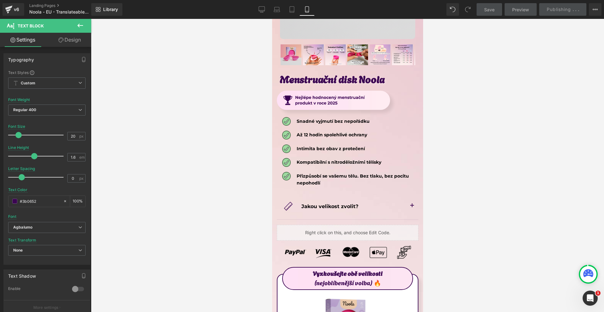
scroll to position [3267, 0]
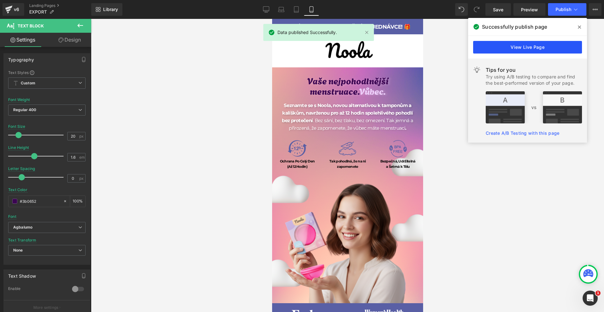
click at [528, 46] on link "View Live Page" at bounding box center [527, 47] width 109 height 13
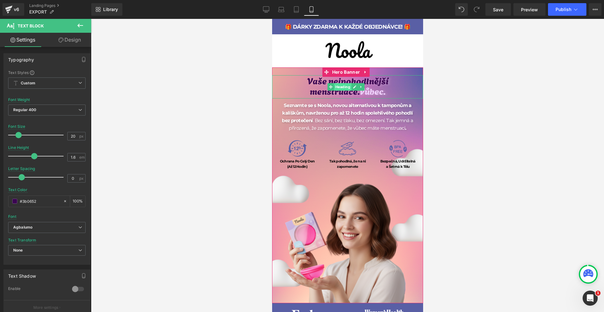
click at [335, 84] on span "Heading" at bounding box center [342, 87] width 17 height 8
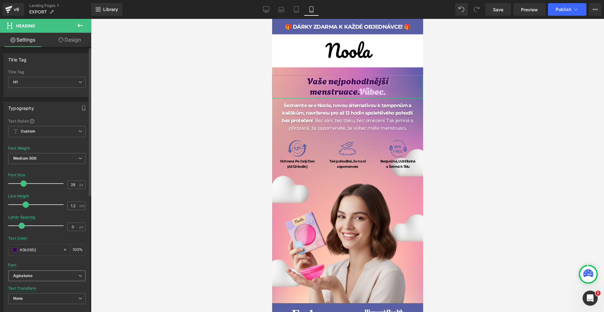
drag, startPoint x: 44, startPoint y: 269, endPoint x: 45, endPoint y: 274, distance: 4.8
click at [44, 269] on div "Font Default Young Serif [GEOGRAPHIC_DATA] Cal Sans Open Sans Pacifico Lobster …" at bounding box center [46, 194] width 77 height 152
click at [45, 274] on b "Agbalumo" at bounding box center [45, 275] width 65 height 5
click at [49, 263] on div "Font Default Young Serif [GEOGRAPHIC_DATA] Cal Sans Open Sans Pacifico Lobster …" at bounding box center [46, 194] width 77 height 152
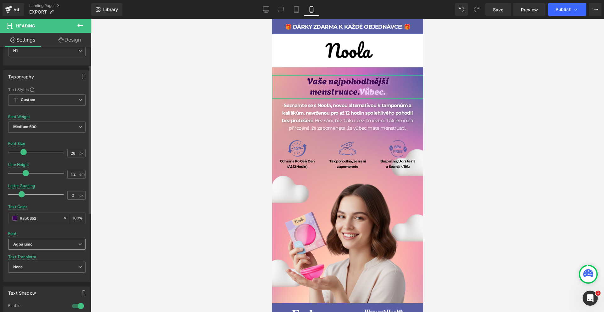
click at [46, 248] on span "Agbalumo" at bounding box center [46, 244] width 77 height 11
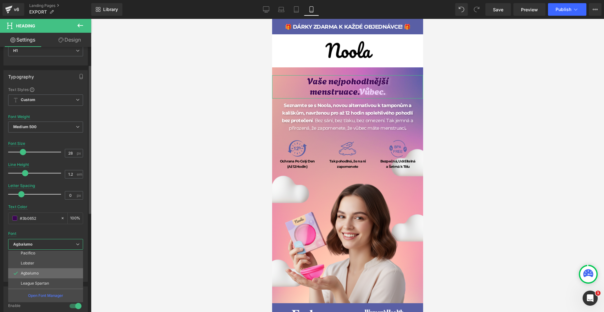
scroll to position [21, 0]
click at [595, 9] on icon at bounding box center [595, 9] width 2 height 1
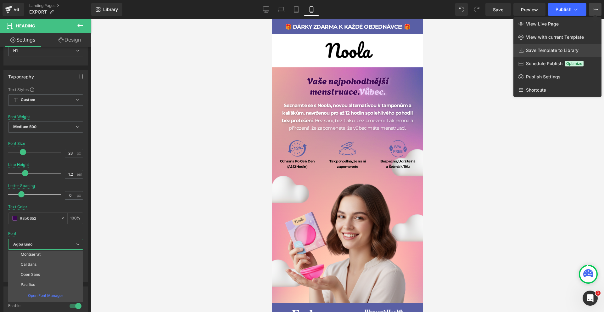
click at [554, 48] on span "Save Template to Library" at bounding box center [552, 50] width 53 height 6
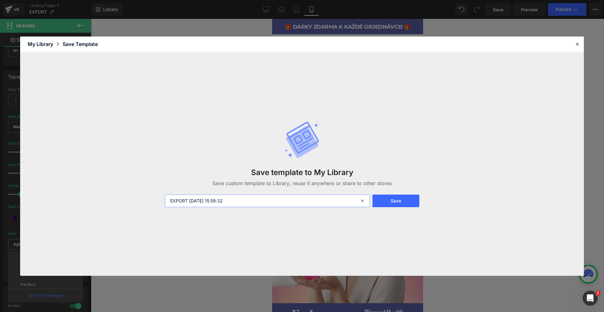
click at [251, 199] on input "EXPORT [DATE] 15:59:32" at bounding box center [267, 200] width 205 height 13
type input "CZ EXPORT STORE"
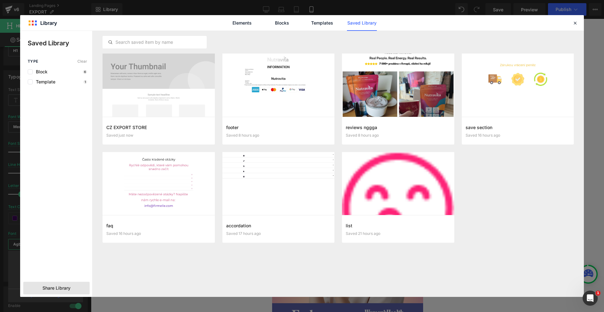
click at [52, 285] on div "Share Library" at bounding box center [56, 287] width 66 height 13
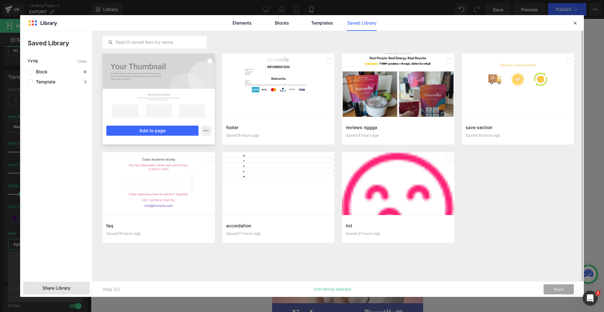
click at [153, 102] on div at bounding box center [158, 84] width 112 height 63
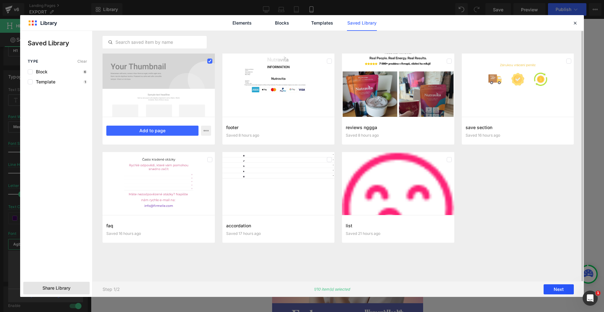
click at [555, 288] on button "Next" at bounding box center [558, 289] width 30 height 10
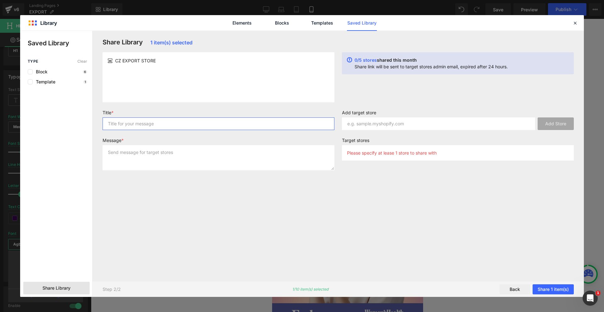
click at [152, 127] on input "text" at bounding box center [218, 123] width 232 height 13
type input "asd"
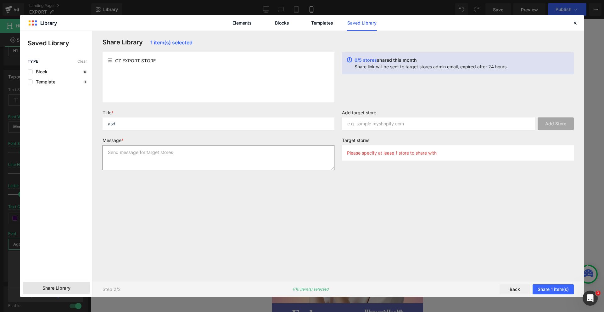
click at [164, 153] on textarea at bounding box center [218, 157] width 232 height 25
type textarea "asd"
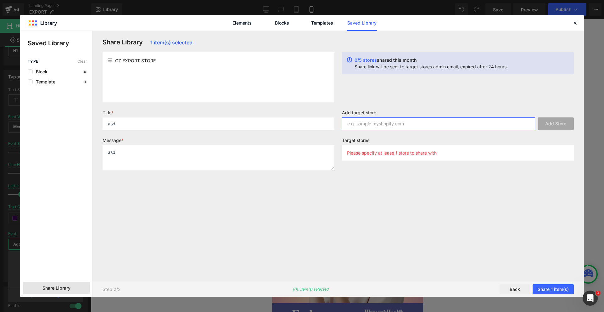
click at [395, 126] on input "text" at bounding box center [438, 123] width 193 height 13
click at [387, 126] on input "a" at bounding box center [438, 123] width 193 height 13
click at [387, 125] on input "a" at bounding box center [438, 123] width 193 height 13
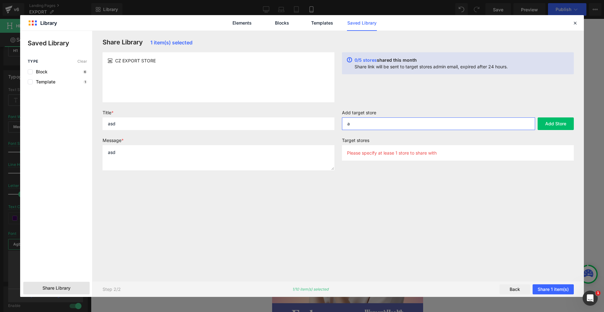
click at [387, 125] on input "a" at bounding box center [438, 123] width 193 height 13
paste input "[DOMAIN_NAME]"
type input "[DOMAIN_NAME]"
click at [551, 122] on button "Add Store" at bounding box center [555, 123] width 36 height 13
click at [553, 287] on button "Share 1 item(s)" at bounding box center [552, 289] width 41 height 10
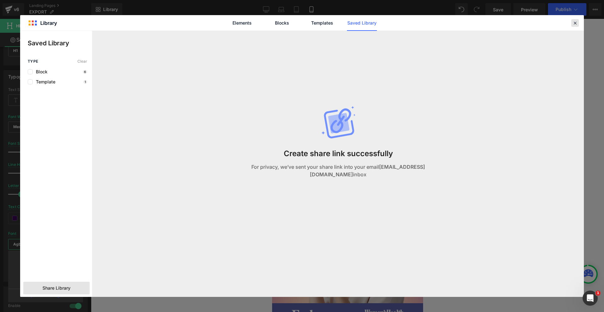
click at [572, 24] on icon at bounding box center [575, 23] width 6 height 6
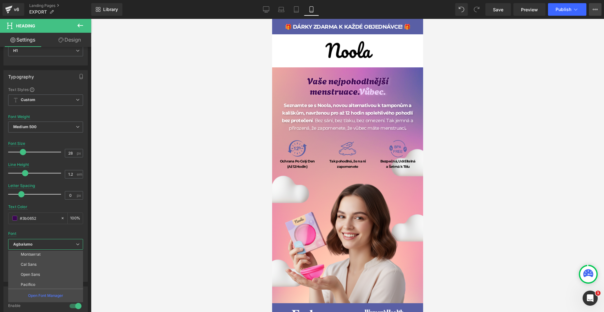
click at [591, 8] on button "View Live Page View with current Template Save Template to Library Schedule Pub…" at bounding box center [595, 9] width 13 height 13
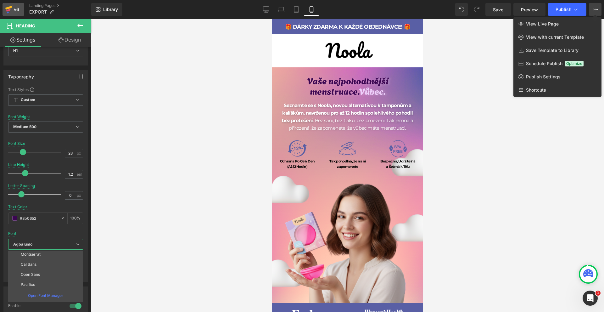
click at [14, 7] on div "v6" at bounding box center [17, 9] width 8 height 8
